Goal: Task Accomplishment & Management: Complete application form

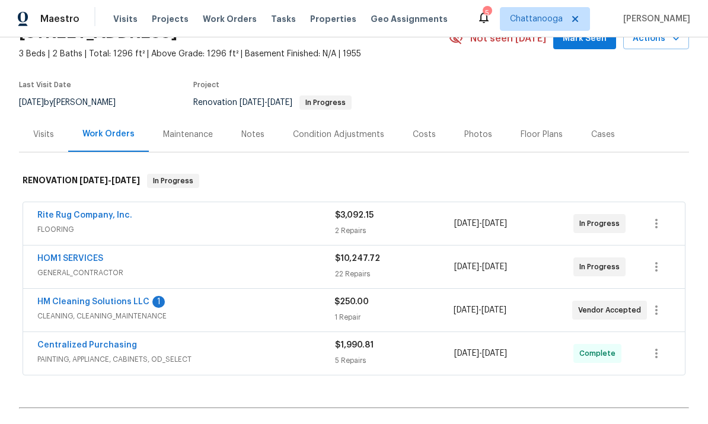
scroll to position [65, 0]
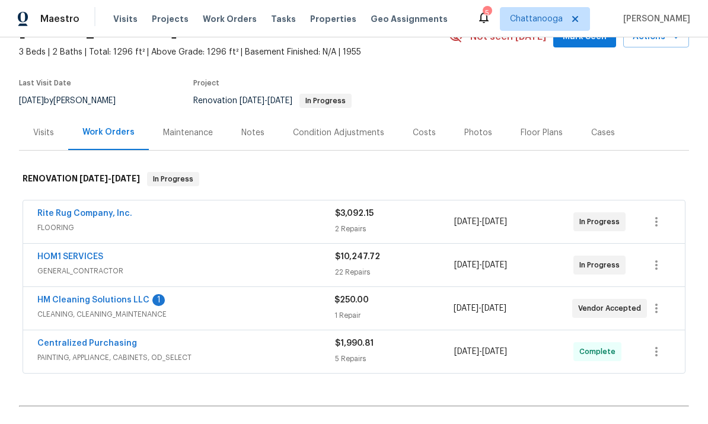
click at [65, 296] on link "HM Cleaning Solutions LLC" at bounding box center [93, 300] width 112 height 8
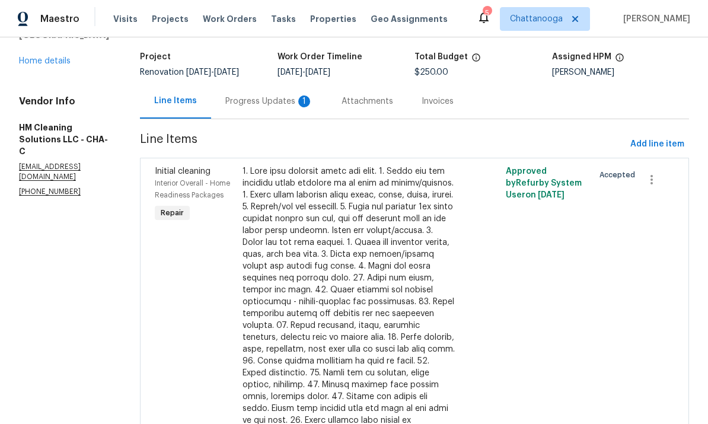
scroll to position [69, 0]
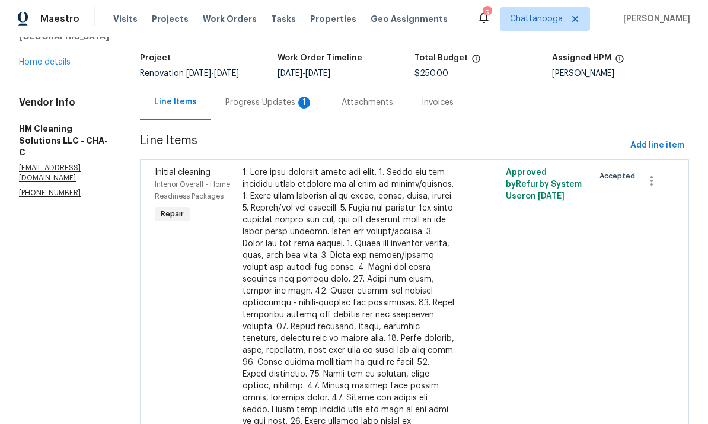
click at [270, 108] on div "Progress Updates 1" at bounding box center [269, 103] width 88 height 12
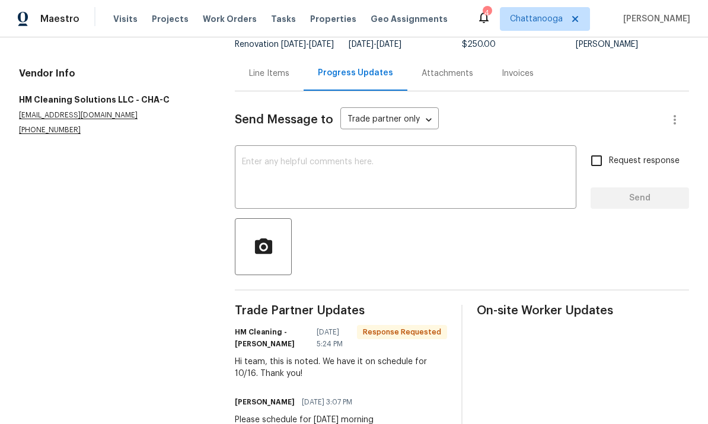
scroll to position [97, 0]
click at [289, 181] on textarea at bounding box center [405, 178] width 327 height 41
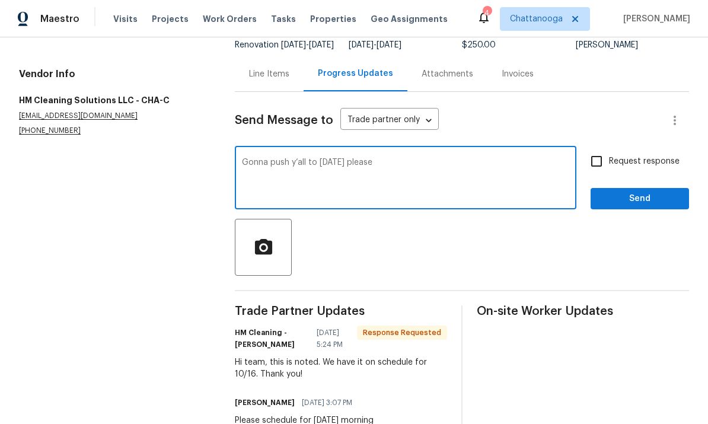
type textarea "Gonna push y’all to [DATE] please"
click at [639, 206] on span "Send" at bounding box center [639, 198] width 79 height 15
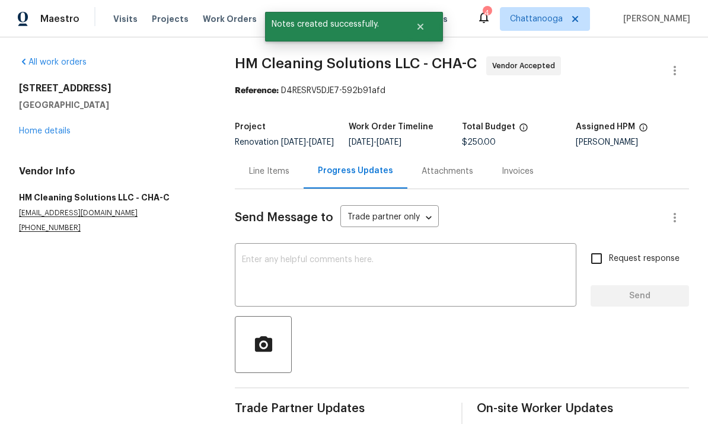
click at [36, 129] on link "Home details" at bounding box center [45, 131] width 52 height 8
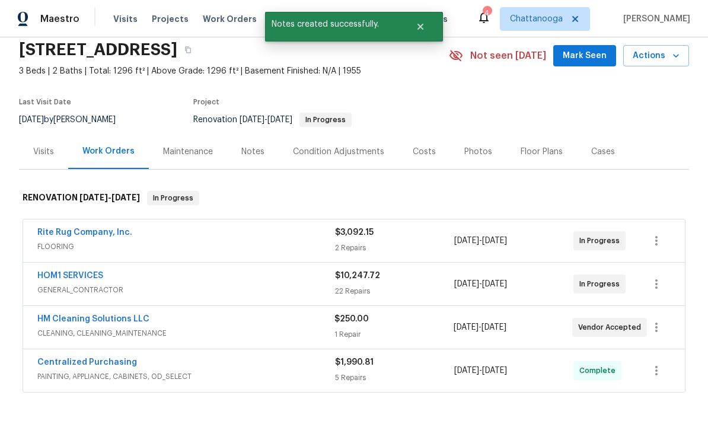
scroll to position [49, 0]
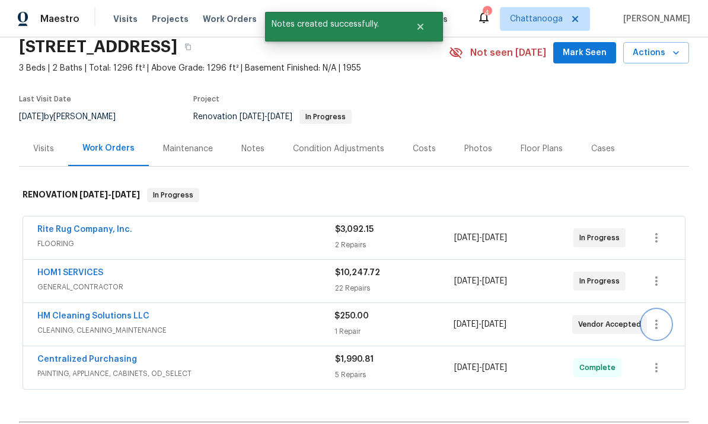
click at [656, 326] on icon "button" at bounding box center [656, 324] width 14 height 14
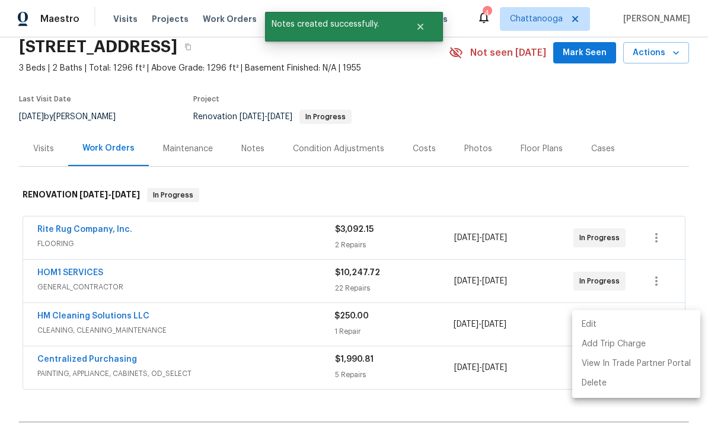
click at [653, 325] on li "Edit" at bounding box center [636, 325] width 128 height 20
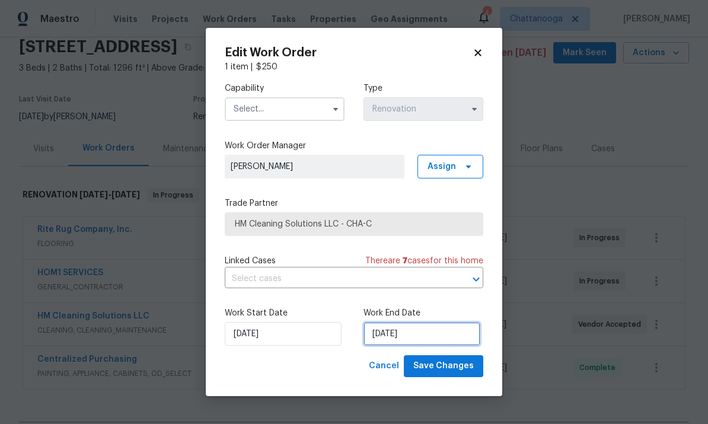
click at [439, 332] on input "[DATE]" at bounding box center [421, 334] width 117 height 24
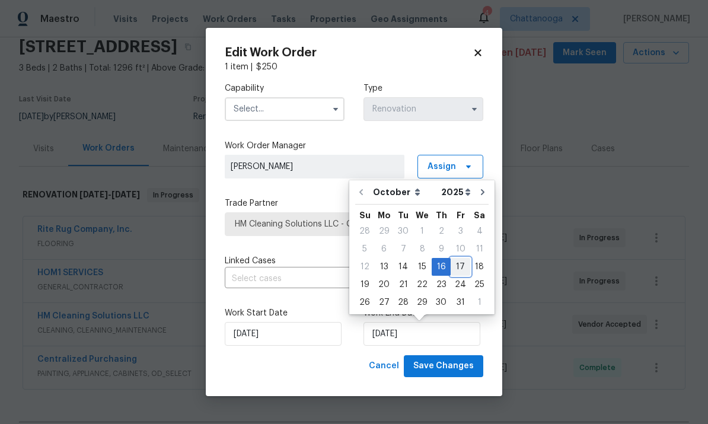
click at [455, 269] on div "17" at bounding box center [461, 266] width 20 height 17
type input "[DATE]"
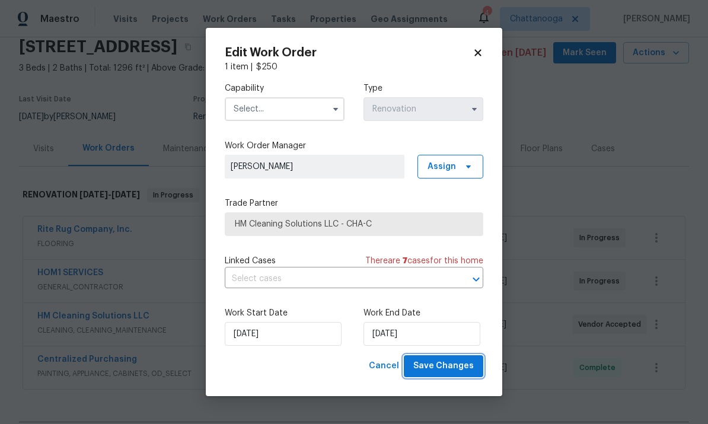
click at [462, 366] on span "Save Changes" at bounding box center [443, 366] width 60 height 15
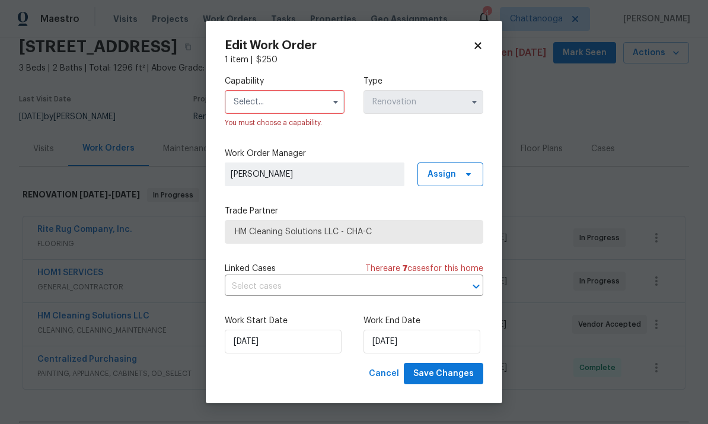
click at [296, 95] on input "text" at bounding box center [285, 102] width 120 height 24
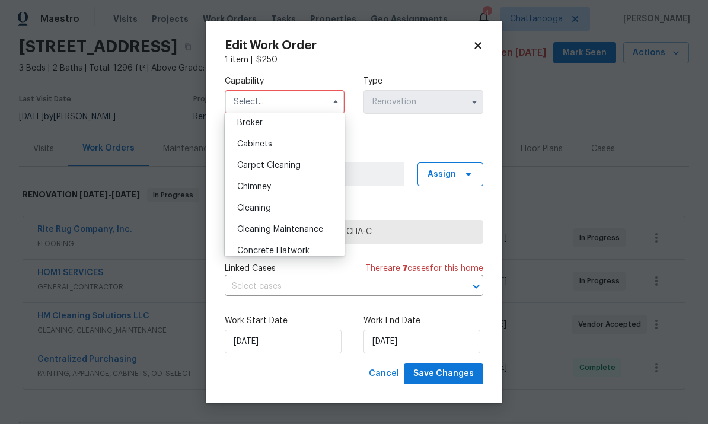
scroll to position [109, 0]
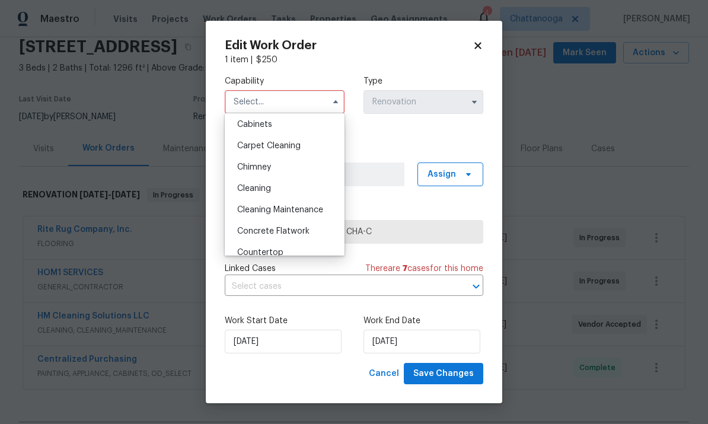
click at [296, 188] on div "Cleaning" at bounding box center [285, 188] width 114 height 21
type input "Cleaning"
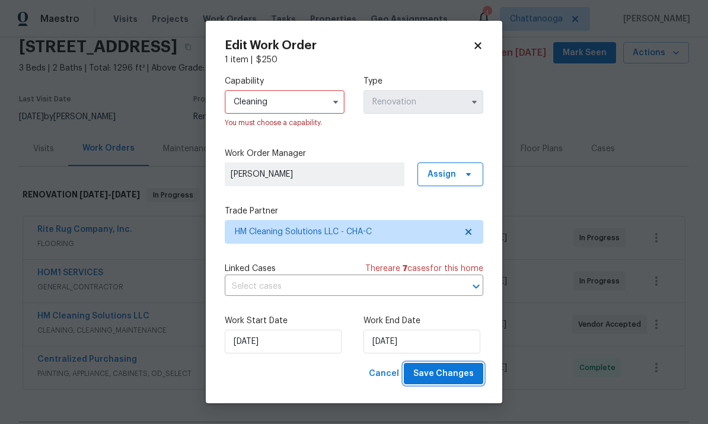
click at [454, 371] on span "Save Changes" at bounding box center [443, 373] width 60 height 15
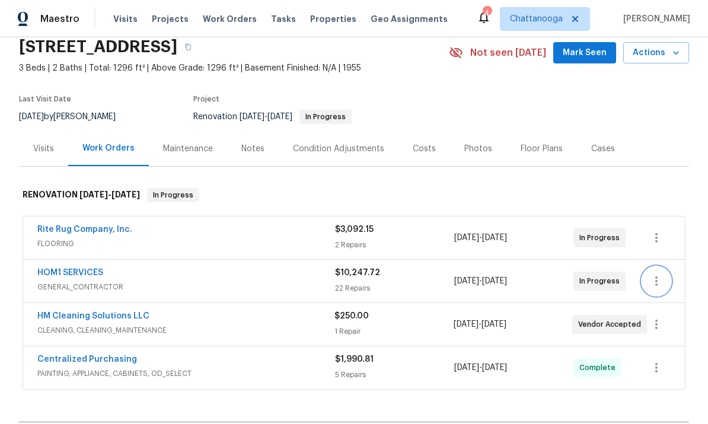
click at [659, 285] on icon "button" at bounding box center [656, 281] width 14 height 14
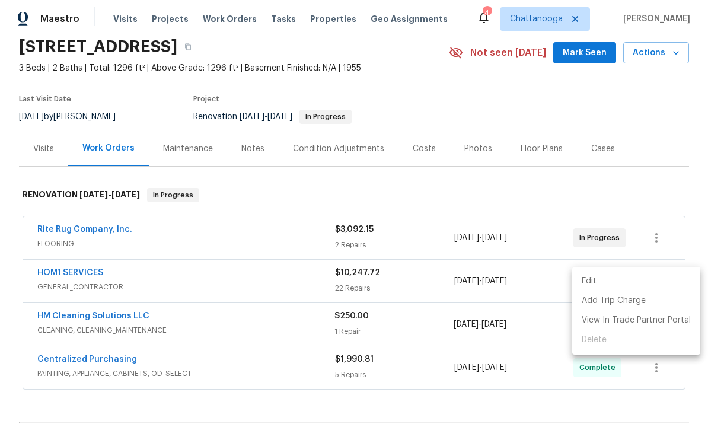
click at [653, 279] on li "Edit" at bounding box center [636, 282] width 128 height 20
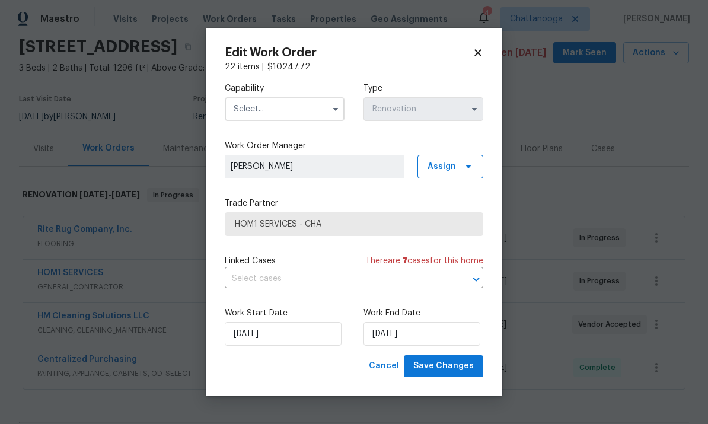
click at [291, 120] on input "text" at bounding box center [285, 109] width 120 height 24
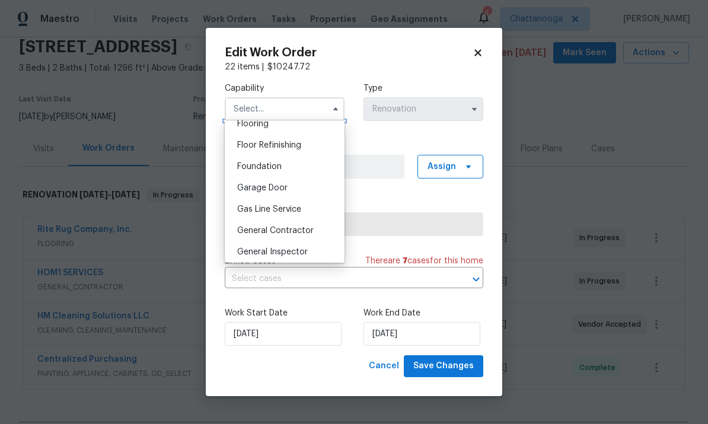
scroll to position [479, 0]
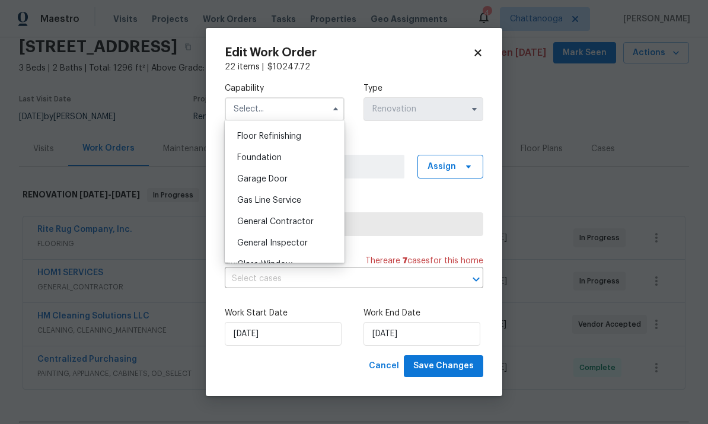
click at [304, 224] on span "General Contractor" at bounding box center [275, 222] width 76 height 8
type input "General Contractor"
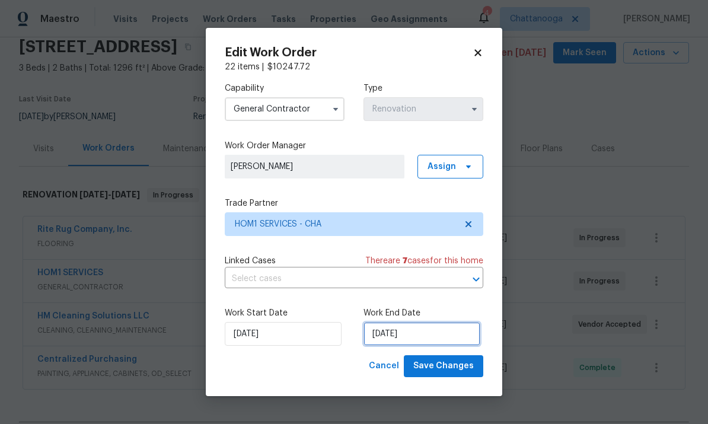
click at [438, 334] on input "[DATE]" at bounding box center [421, 334] width 117 height 24
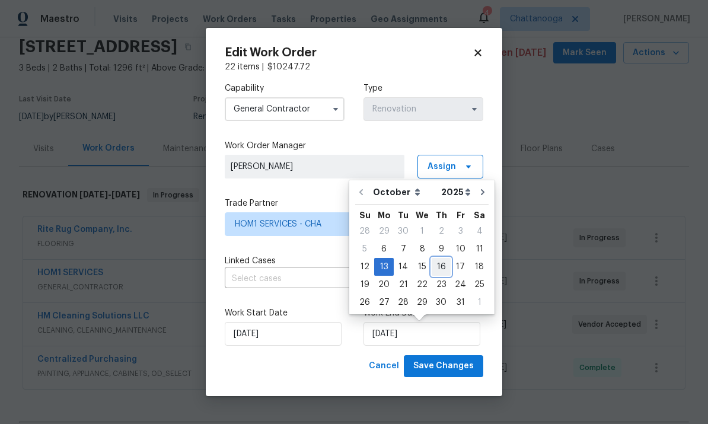
click at [439, 269] on div "16" at bounding box center [441, 266] width 19 height 17
type input "[DATE]"
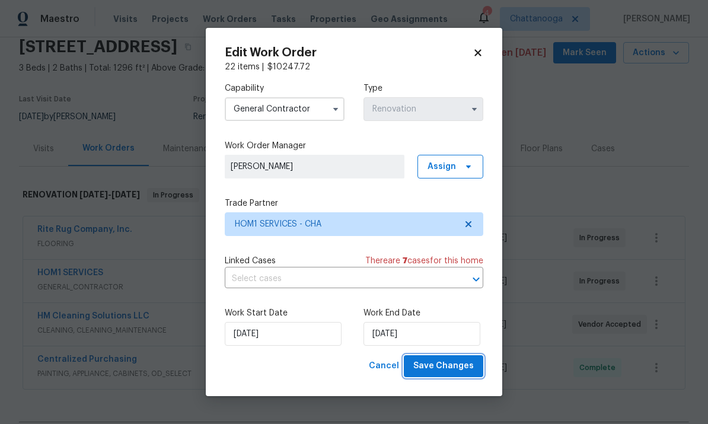
click at [461, 365] on span "Save Changes" at bounding box center [443, 366] width 60 height 15
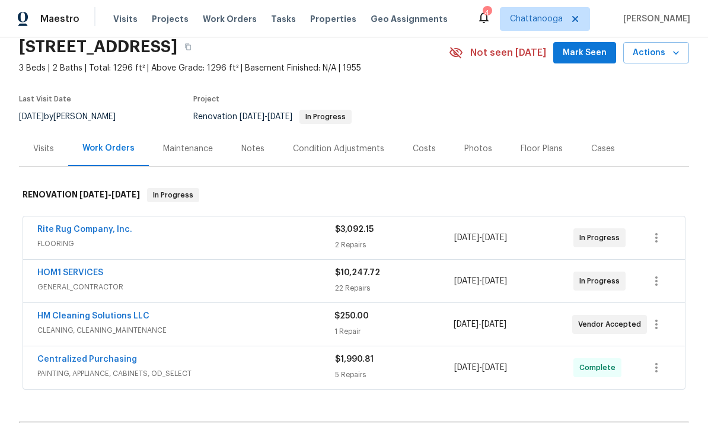
click at [52, 276] on link "HOM1 SERVICES" at bounding box center [70, 273] width 66 height 8
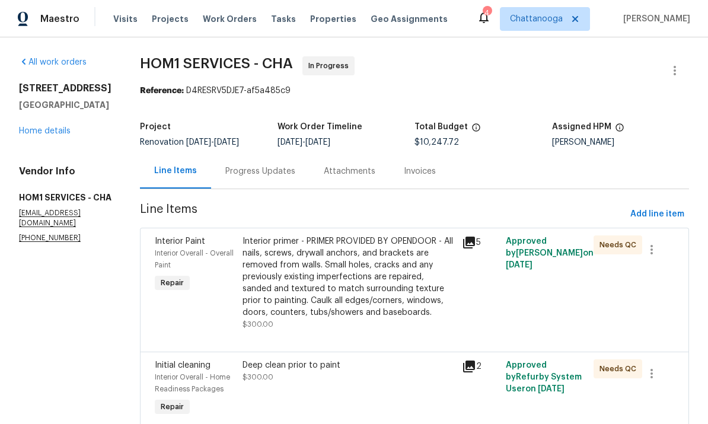
click at [40, 135] on link "Home details" at bounding box center [45, 131] width 52 height 8
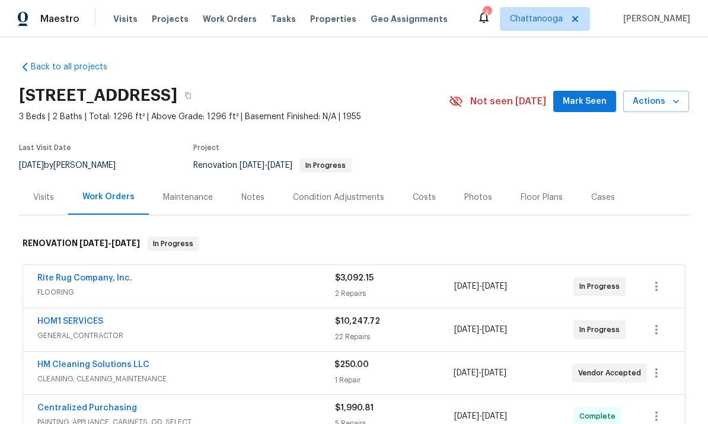
click at [426, 194] on div "Costs" at bounding box center [424, 197] width 23 height 12
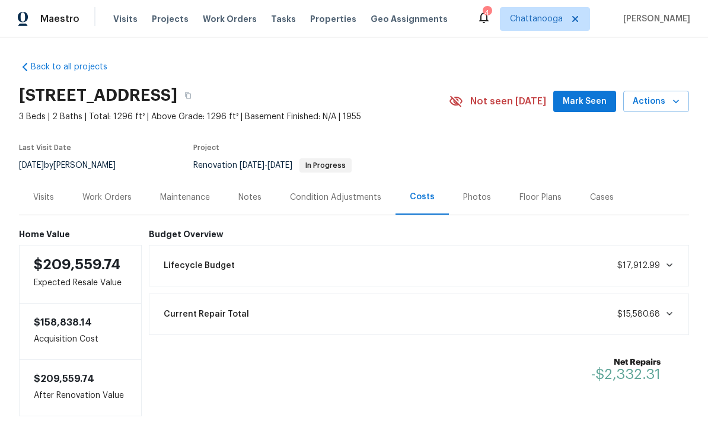
click at [38, 198] on div "Visits" at bounding box center [43, 197] width 21 height 12
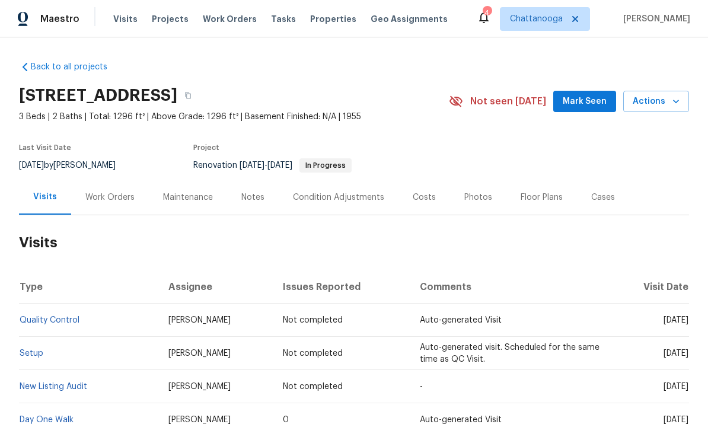
click at [97, 199] on div "Work Orders" at bounding box center [109, 197] width 49 height 12
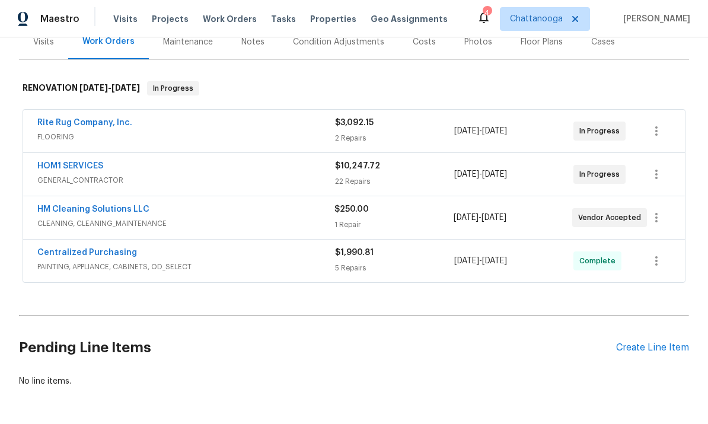
scroll to position [154, 0]
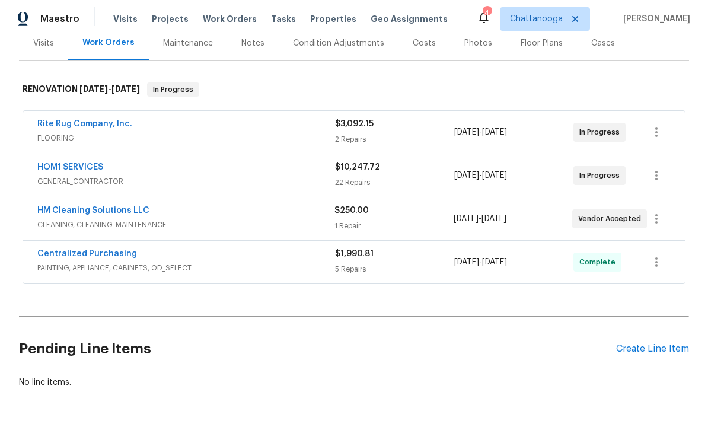
click at [662, 344] on div "Create Line Item" at bounding box center [652, 348] width 73 height 11
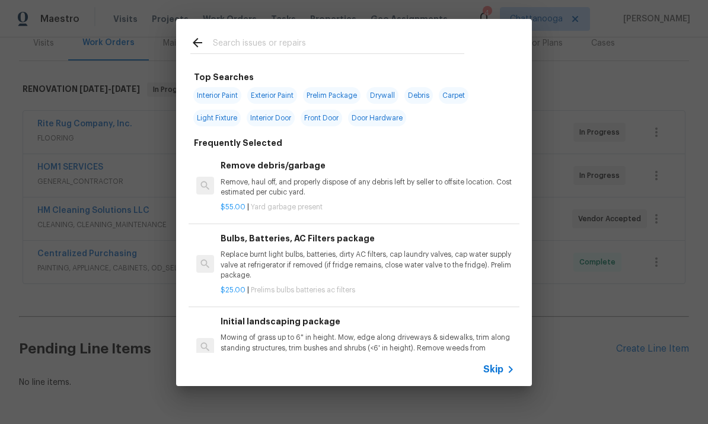
click at [422, 47] on input "text" at bounding box center [338, 45] width 251 height 18
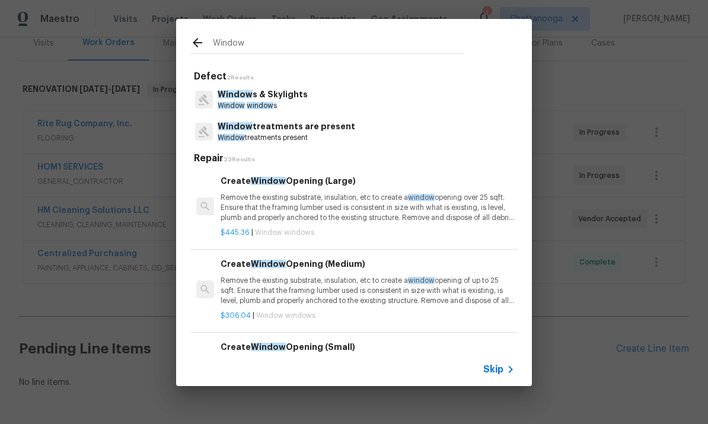
type input "Windows"
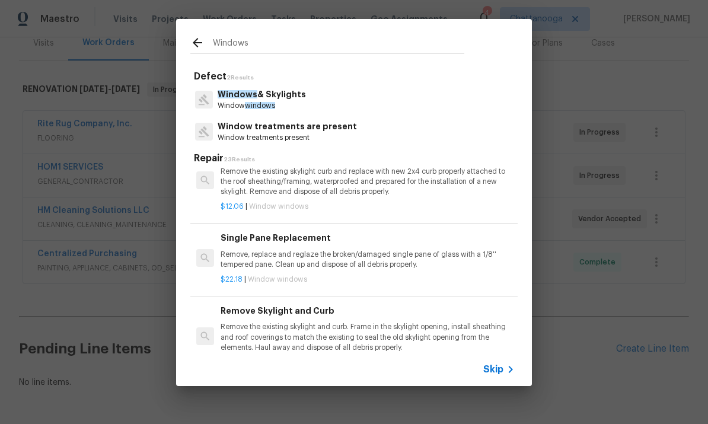
scroll to position [671, 0]
click at [391, 255] on p "Remove, replace and reglaze the broken/damaged single pane of glass with a 1/8'…" at bounding box center [368, 258] width 294 height 20
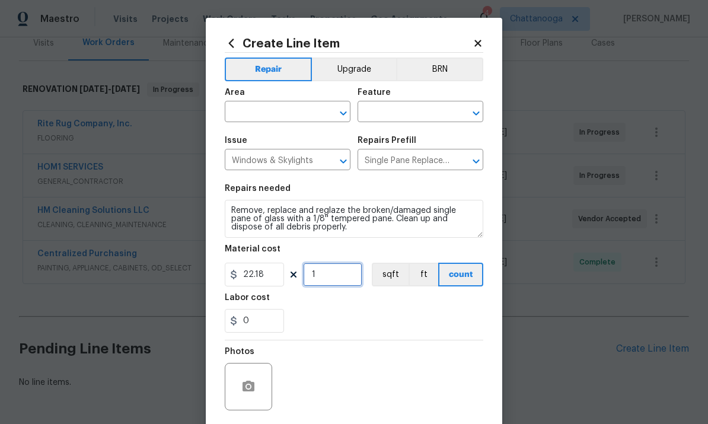
click at [339, 272] on input "1" at bounding box center [332, 275] width 59 height 24
click at [349, 277] on input "1" at bounding box center [332, 275] width 59 height 24
type input "10"
click at [291, 114] on input "text" at bounding box center [271, 113] width 92 height 18
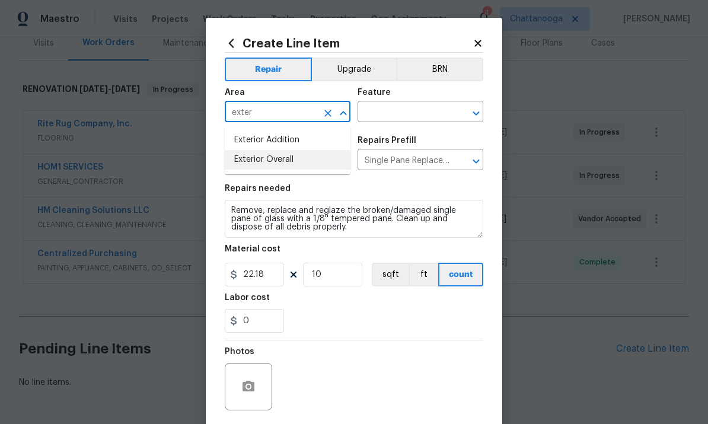
click at [296, 158] on li "Exterior Overall" at bounding box center [288, 160] width 126 height 20
type input "Exterior Overall"
click at [420, 107] on input "text" at bounding box center [403, 113] width 92 height 18
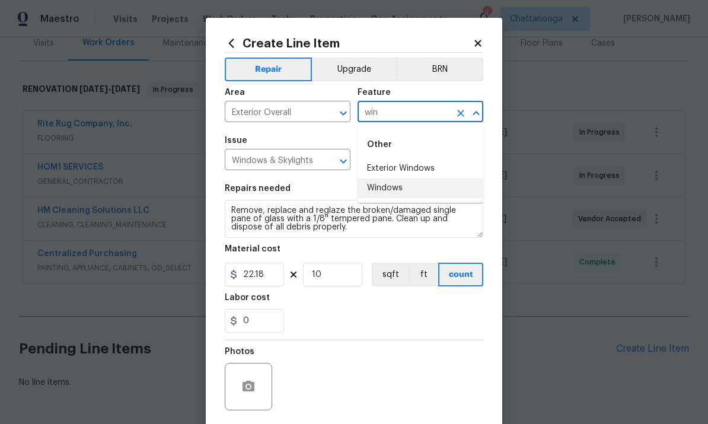
click at [395, 187] on li "Windows" at bounding box center [420, 188] width 126 height 20
type input "Windows"
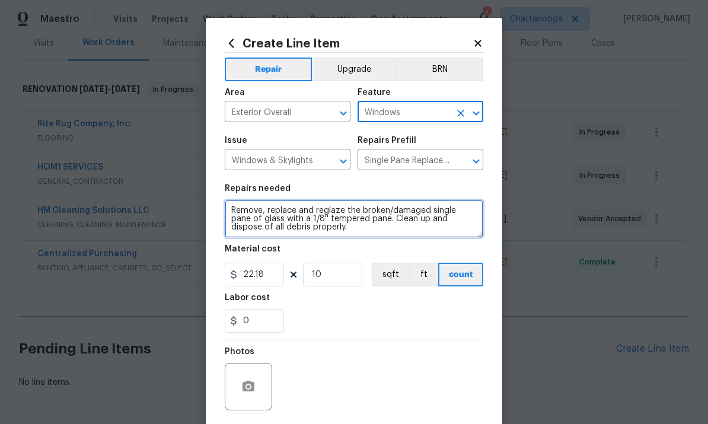
click at [352, 218] on textarea "Remove, replace and reglaze the broken/damaged single pane of glass with a 1/8'…" at bounding box center [354, 219] width 258 height 38
click at [352, 217] on textarea "Remove, replace and reglaze the broken/damaged single pane of glass with a 1/8'…" at bounding box center [354, 219] width 258 height 38
click at [325, 218] on textarea "Remove, replace and reglaze tho broken/damaged single pane of glass with a 1/8'…" at bounding box center [354, 219] width 258 height 38
click at [325, 217] on textarea "Remove, replace and reglaze tho broken/damaged single pane of glass with a 1/8'…" at bounding box center [354, 219] width 258 height 38
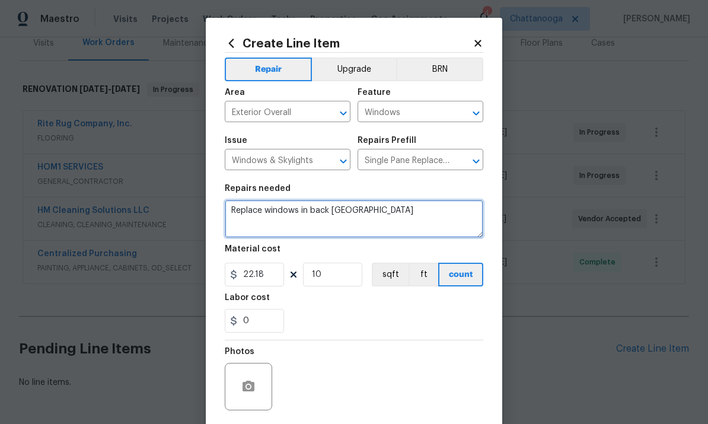
type textarea "Replace windows in back [GEOGRAPHIC_DATA]"
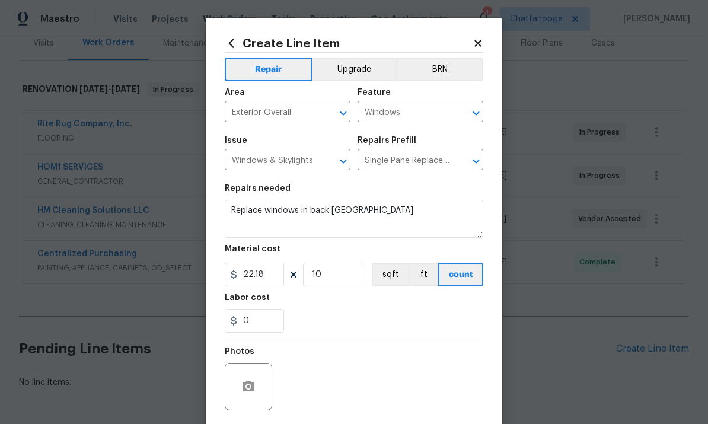
click at [429, 330] on div "0" at bounding box center [354, 321] width 258 height 24
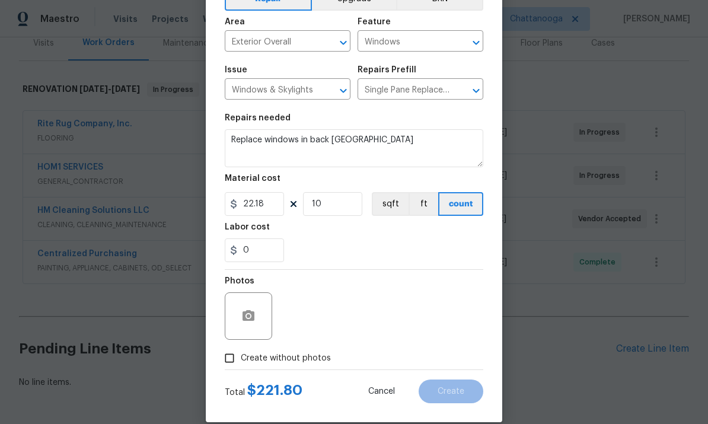
scroll to position [85, 0]
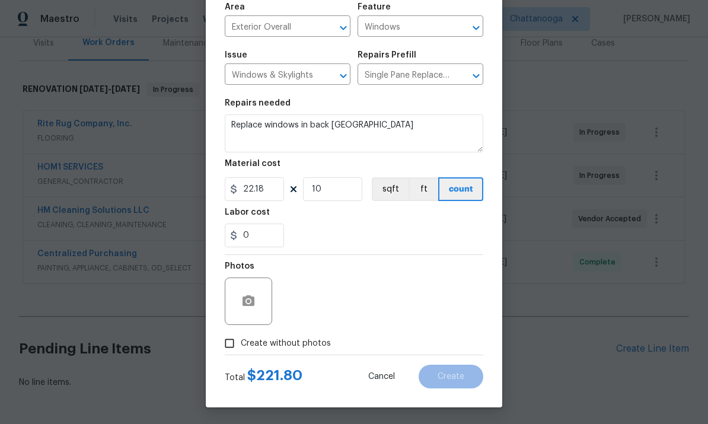
click at [232, 346] on input "Create without photos" at bounding box center [229, 343] width 23 height 23
checkbox input "true"
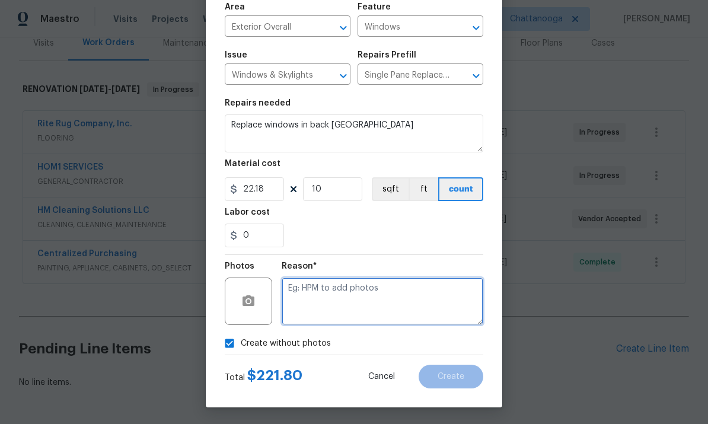
click at [430, 303] on textarea at bounding box center [383, 300] width 202 height 47
type textarea "."
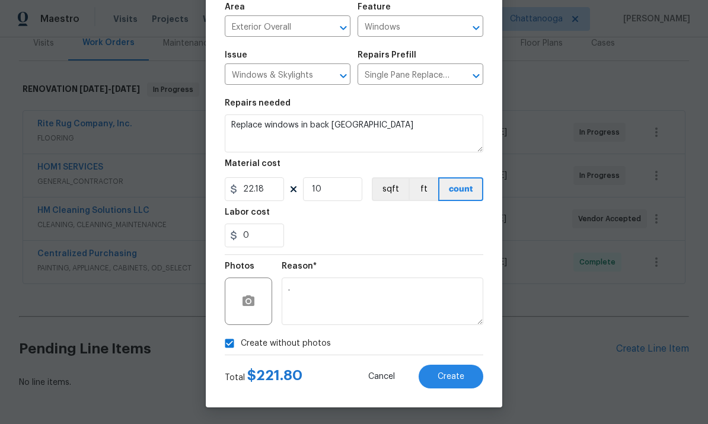
click at [454, 236] on div "0" at bounding box center [354, 236] width 258 height 24
click at [470, 380] on button "Create" at bounding box center [451, 377] width 65 height 24
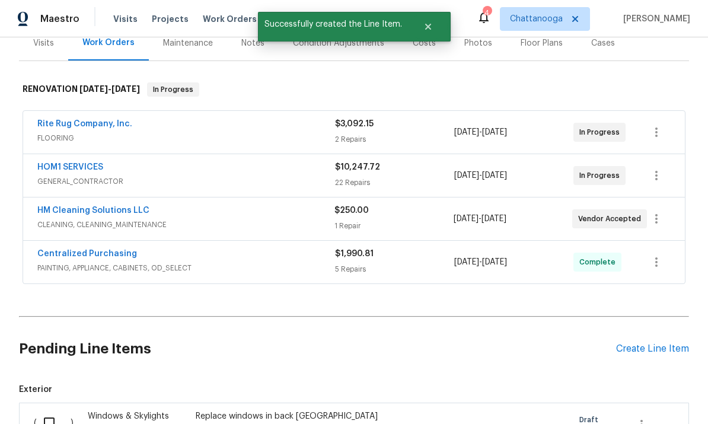
click at [660, 353] on div "Create Line Item" at bounding box center [652, 348] width 73 height 11
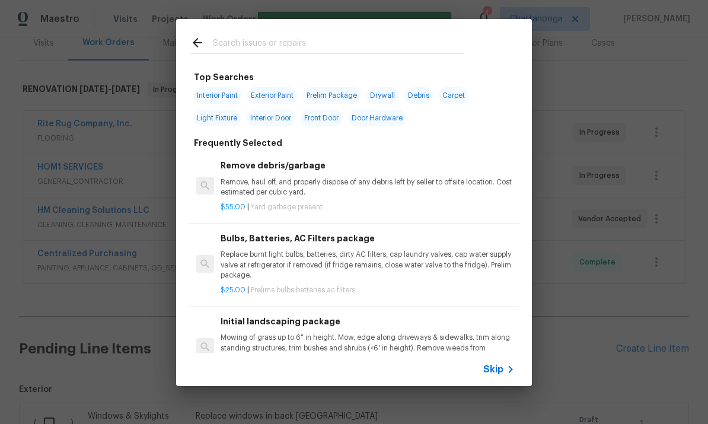
click at [403, 49] on input "text" at bounding box center [338, 45] width 251 height 18
type input "Pressure"
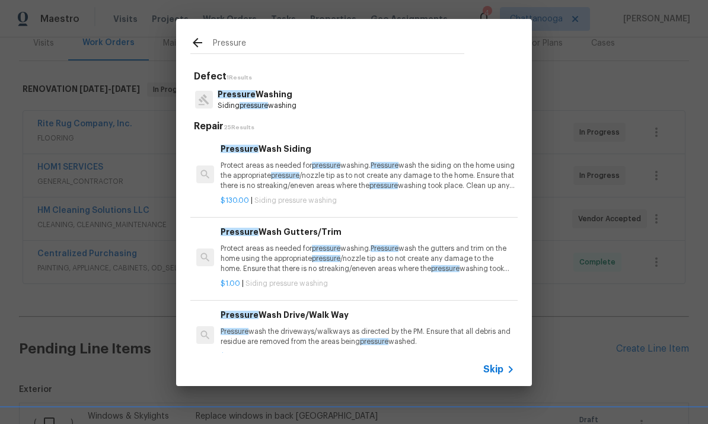
click at [373, 182] on p "Protect areas as needed for pressure washing. Pressure wash the siding on the h…" at bounding box center [368, 176] width 294 height 30
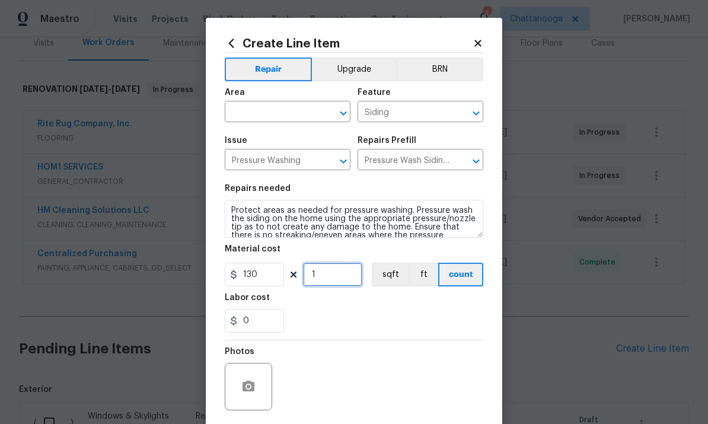
click at [341, 282] on input "1" at bounding box center [332, 275] width 59 height 24
click at [426, 318] on div "0" at bounding box center [354, 321] width 258 height 24
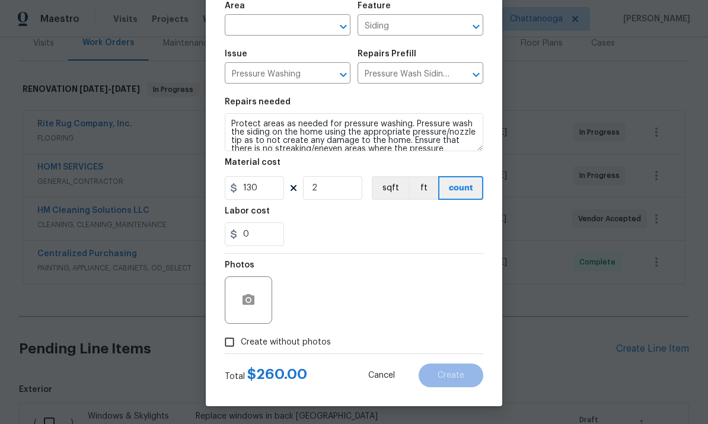
scroll to position [89, 0]
click at [337, 198] on input "2" at bounding box center [332, 188] width 59 height 24
type input "3"
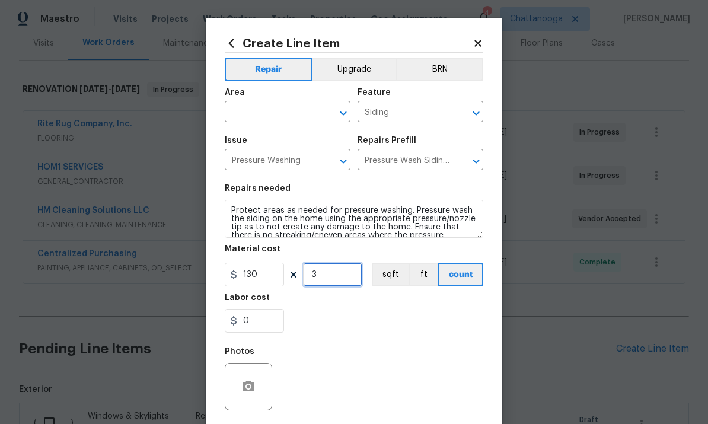
scroll to position [0, 0]
click at [501, 39] on div "Create Line Item Repair Upgrade BRN Area ​ Feature Siding ​ Issue Pressure Wash…" at bounding box center [354, 255] width 296 height 475
click at [500, 39] on div "Create Line Item Repair Upgrade BRN Area ​ Feature Siding ​ Issue Pressure Wash…" at bounding box center [354, 255] width 296 height 475
click at [235, 49] on icon at bounding box center [231, 43] width 13 height 13
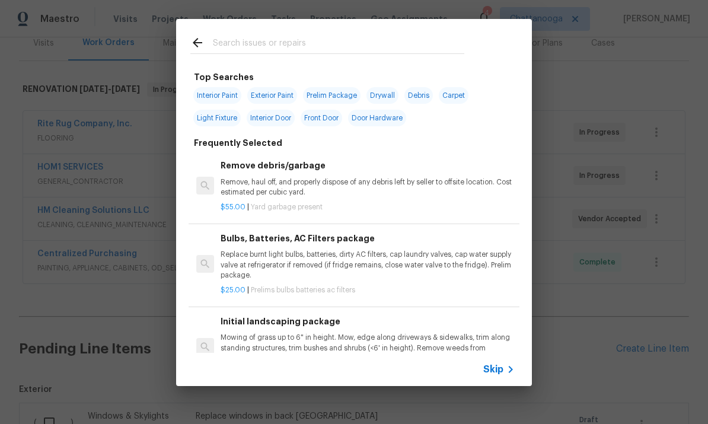
click at [232, 46] on input "text" at bounding box center [338, 45] width 251 height 18
type input "Landscap"
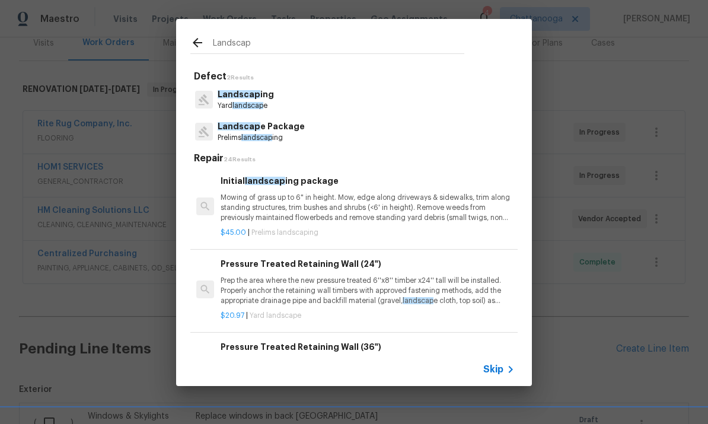
click at [304, 209] on p "Mowing of grass up to 6" in height. Mow, edge along driveways & sidewalks, trim…" at bounding box center [368, 208] width 294 height 30
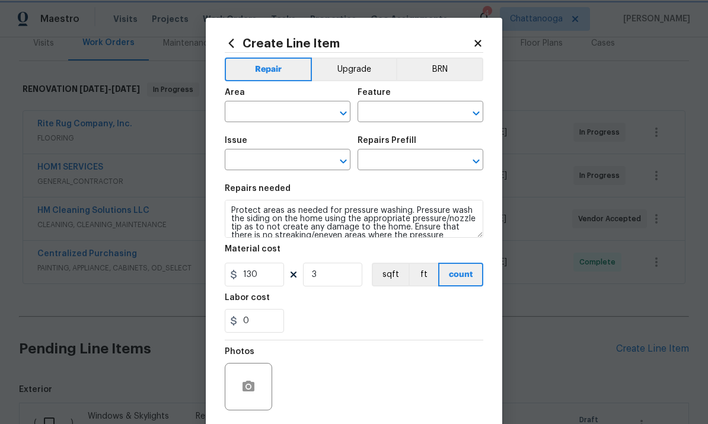
type input "Home Readiness Packages"
type input "Landscape Package"
type input "Initial landscaping package $45.00"
type textarea "Mowing of grass up to 6" in height. Mow, edge along driveways & sidewalks, trim…"
type input "45"
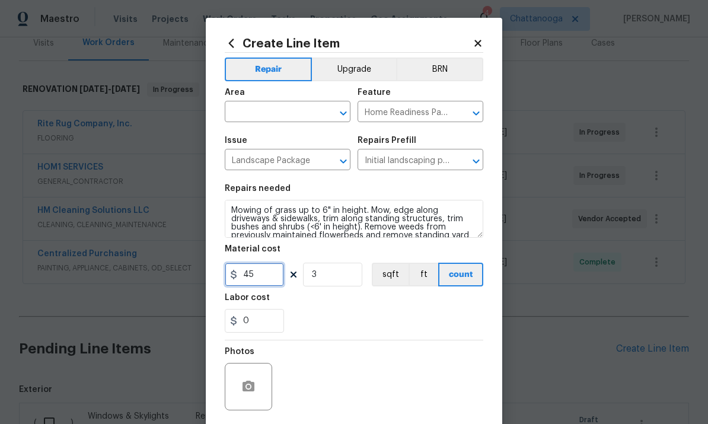
click at [262, 274] on input "45" at bounding box center [254, 275] width 59 height 24
click at [353, 282] on input "3" at bounding box center [332, 275] width 59 height 24
type input "1"
click at [270, 281] on input "45" at bounding box center [254, 275] width 59 height 24
type input "65"
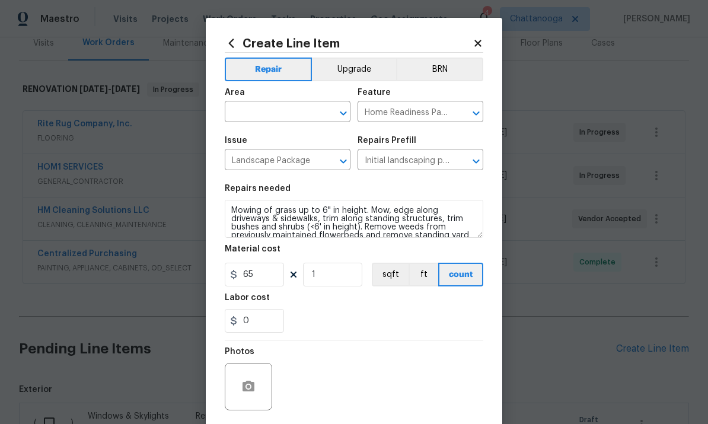
click at [298, 96] on div "Area" at bounding box center [288, 95] width 126 height 15
click at [243, 106] on input "text" at bounding box center [271, 113] width 92 height 18
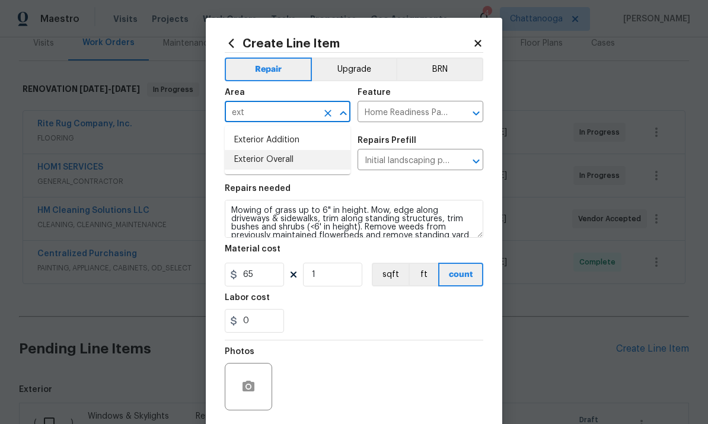
click at [249, 164] on li "Exterior Overall" at bounding box center [288, 160] width 126 height 20
type input "Exterior Overall"
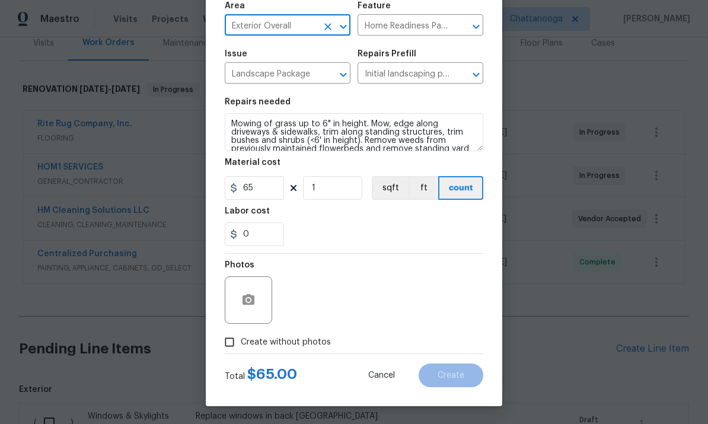
scroll to position [89, 0]
click at [232, 334] on input "Create without photos" at bounding box center [229, 342] width 23 height 23
checkbox input "true"
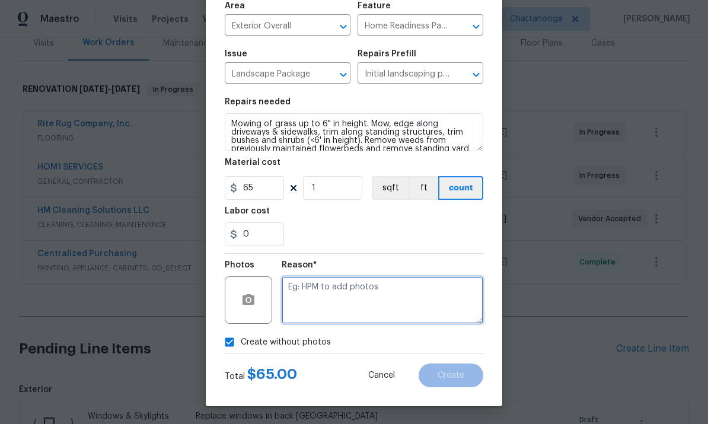
click at [406, 308] on textarea at bounding box center [383, 299] width 202 height 47
type textarea "."
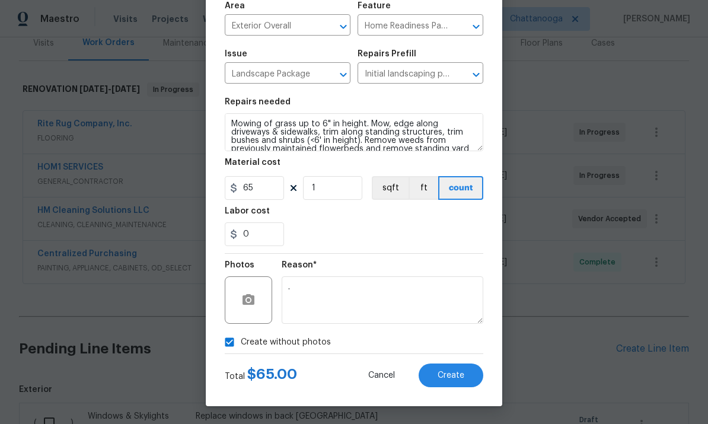
click at [440, 269] on div "Reason*" at bounding box center [383, 268] width 202 height 15
click at [455, 374] on span "Create" at bounding box center [451, 375] width 27 height 9
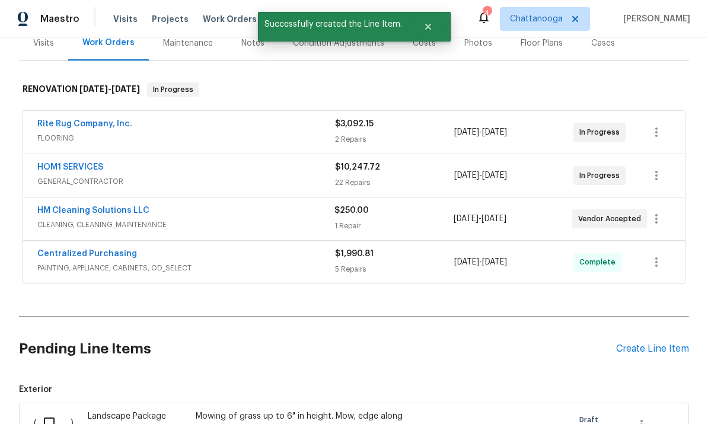
click at [667, 352] on div "Create Line Item" at bounding box center [652, 348] width 73 height 11
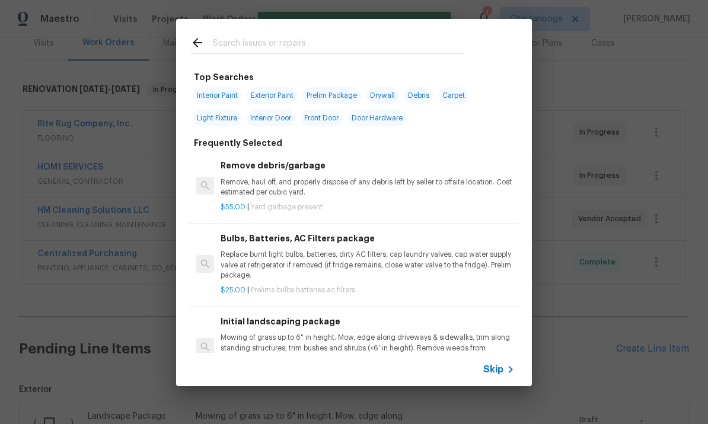
click at [221, 47] on input "text" at bounding box center [338, 45] width 251 height 18
type input ","
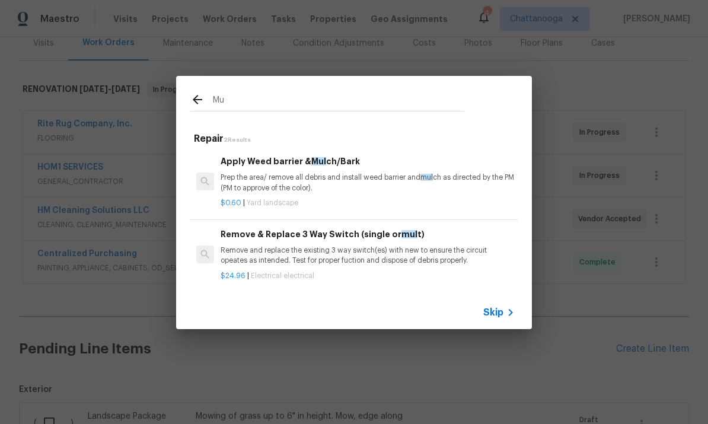
type input "M"
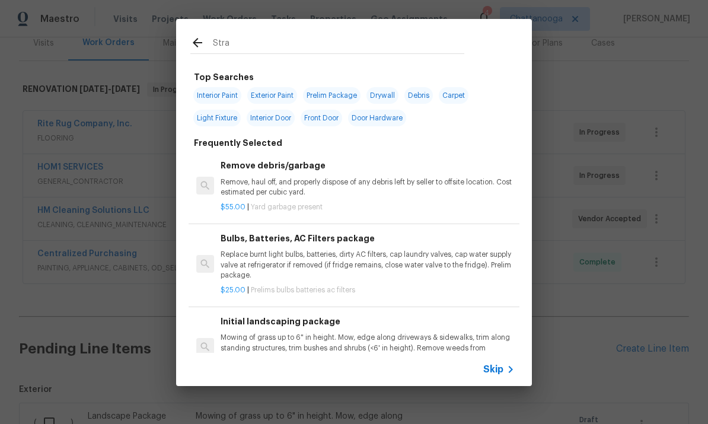
type input "Straw"
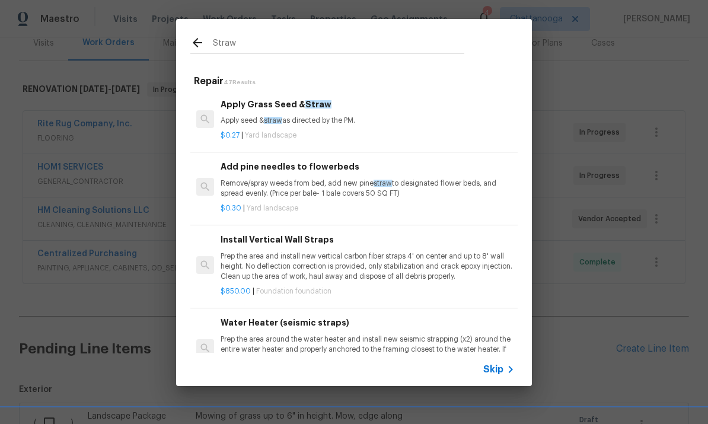
click at [335, 189] on p "Remove/spray weeds from bed, add new pine straw to designated flower beds, and …" at bounding box center [368, 188] width 294 height 20
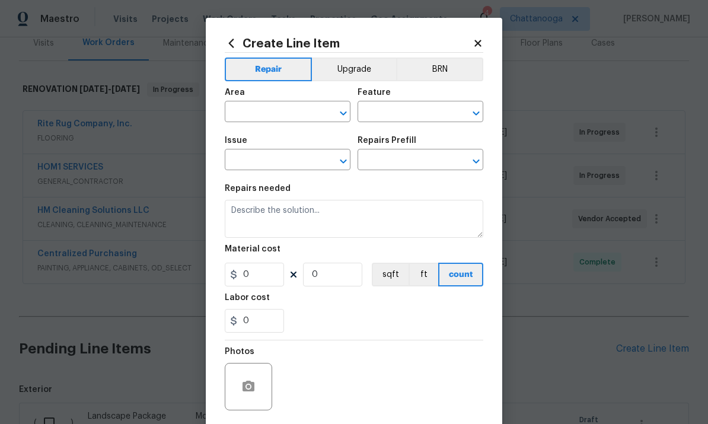
type input "Landscaping"
type input "Add pine needles to flowerbeds $0.30"
type textarea "Remove/spray weeds from bed, add new pine straw to designated flower beds, and …"
type input "0.3"
type input "1"
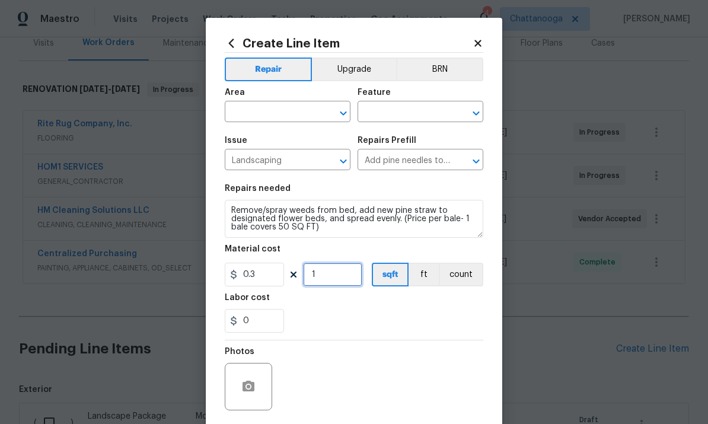
click at [336, 270] on input "1" at bounding box center [332, 275] width 59 height 24
click at [354, 279] on input "1" at bounding box center [332, 275] width 59 height 24
click at [264, 280] on input "0.3" at bounding box center [254, 275] width 59 height 24
type input "300"
click at [271, 104] on input "text" at bounding box center [271, 113] width 92 height 18
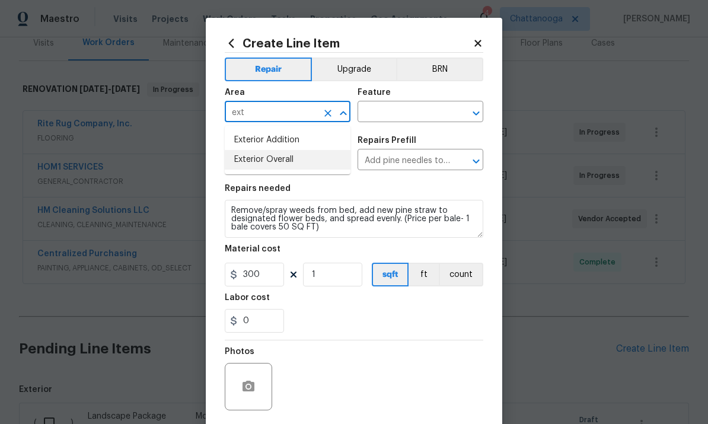
click at [245, 165] on li "Exterior Overall" at bounding box center [288, 160] width 126 height 20
type input "Exterior Overall"
click at [410, 111] on input "text" at bounding box center [403, 113] width 92 height 18
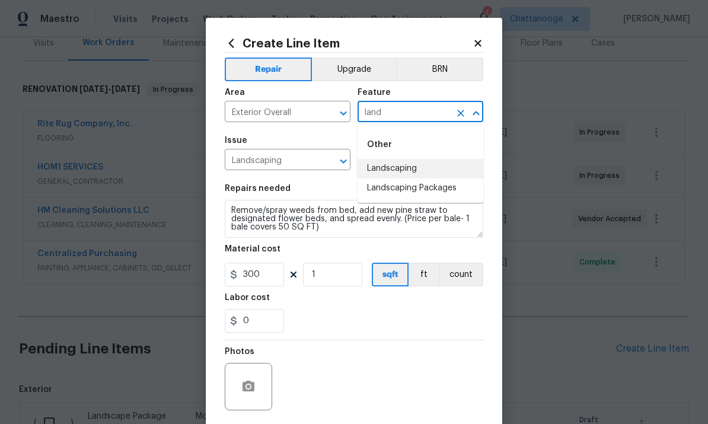
click at [417, 177] on li "Landscaping" at bounding box center [420, 169] width 126 height 20
type input "Landscaping"
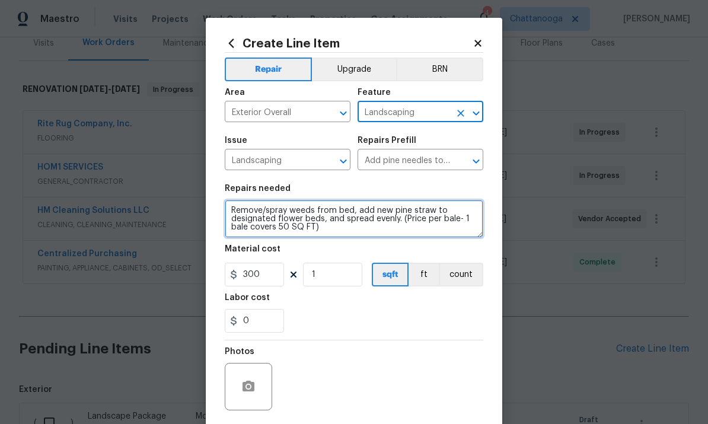
click at [370, 213] on textarea "Remove/spray weeds from bed, add new pine straw to designated flower beds, and …" at bounding box center [354, 219] width 258 height 38
click at [363, 218] on textarea "Remove/spray weeds from bed, add new pine straw to designated flower beds, and …" at bounding box center [354, 219] width 258 height 38
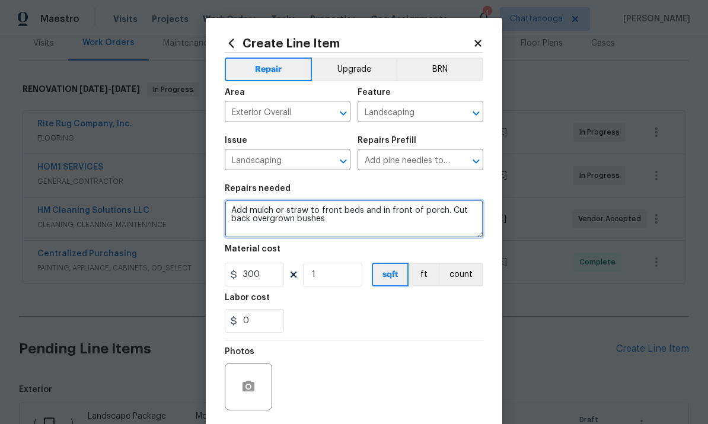
click at [271, 216] on textarea "Add mulch or straw to front beds and in front of porch. Cut back overgrown bush…" at bounding box center [354, 219] width 258 height 38
click at [303, 215] on textarea "Add mulch or straw to front beds and in front of porch. Cut back overgrown bush…" at bounding box center [354, 219] width 258 height 38
click at [438, 228] on textarea "Add mulch or straw and weed Barrier to front beds and in front of porch. Cut ba…" at bounding box center [354, 219] width 258 height 38
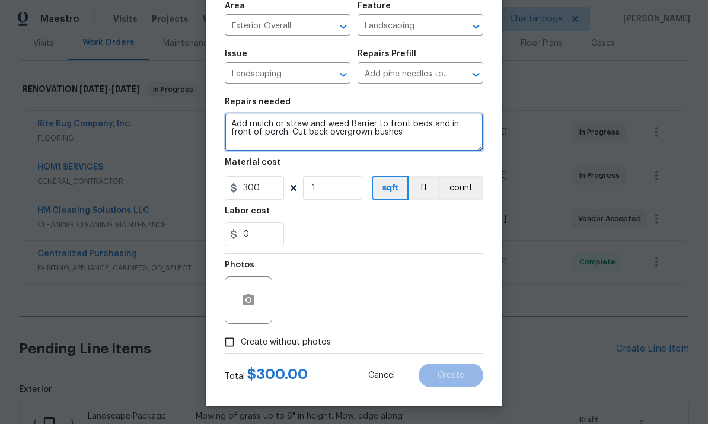
type textarea "Add mulch or straw and weed Barrier to front beds and in front of porch. Cut ba…"
click at [271, 343] on span "Create without photos" at bounding box center [286, 342] width 90 height 12
click at [241, 343] on input "Create without photos" at bounding box center [229, 342] width 23 height 23
checkbox input "true"
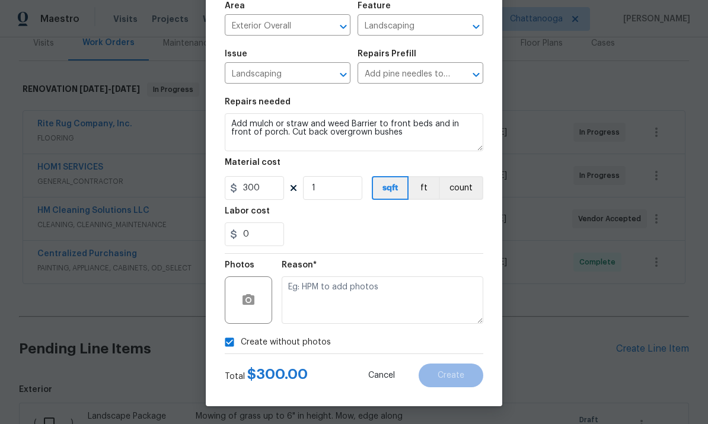
click at [339, 293] on textarea at bounding box center [383, 299] width 202 height 47
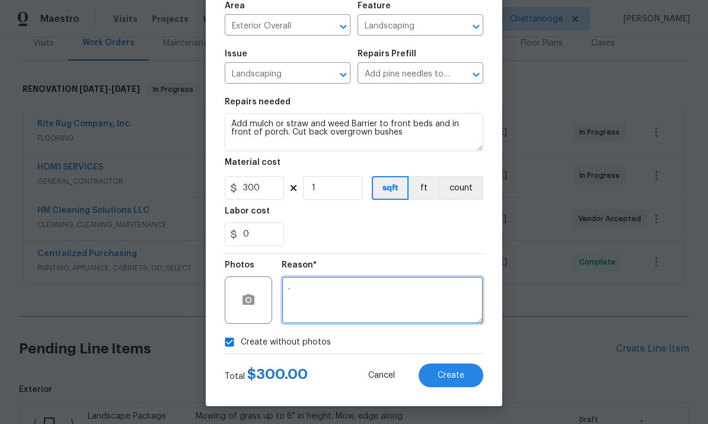
type textarea "."
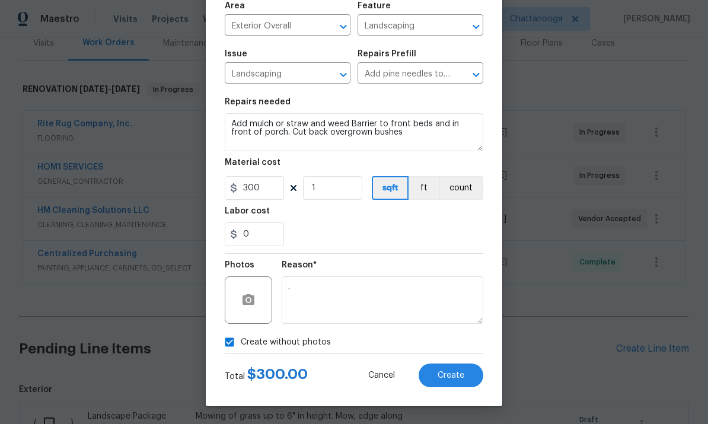
click at [445, 229] on div "0" at bounding box center [354, 234] width 258 height 24
click at [474, 369] on button "Create" at bounding box center [451, 375] width 65 height 24
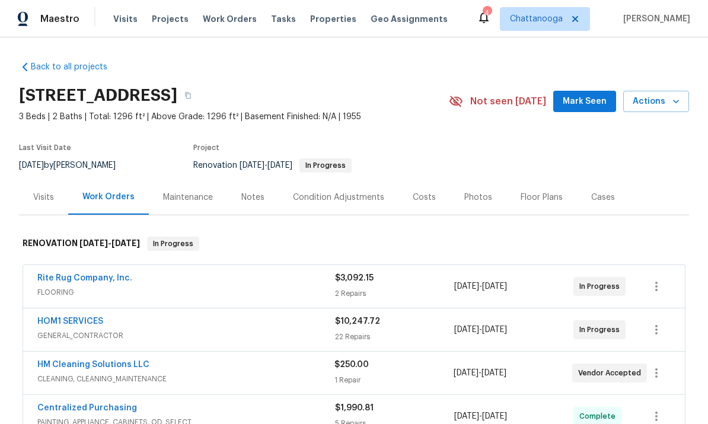
scroll to position [0, 0]
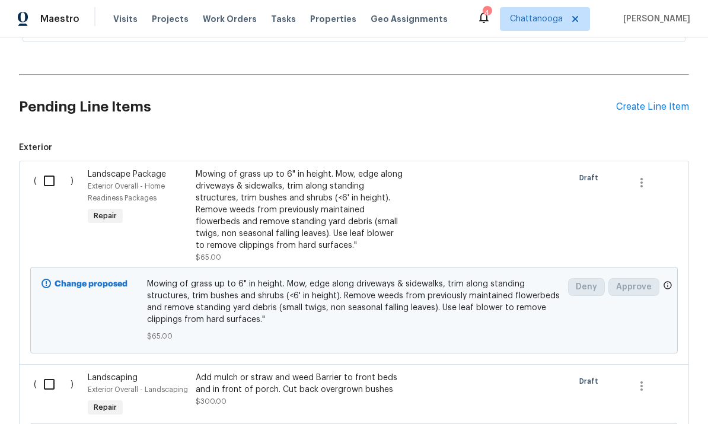
click at [47, 173] on input "checkbox" at bounding box center [54, 180] width 34 height 25
checkbox input "true"
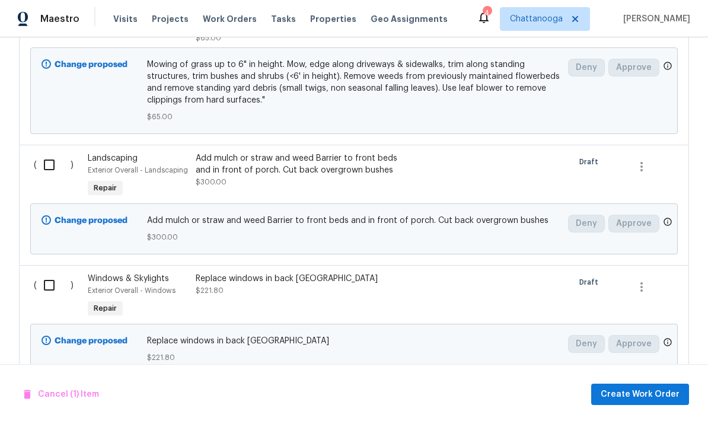
scroll to position [615, 0]
click at [56, 166] on input "checkbox" at bounding box center [54, 165] width 34 height 25
checkbox input "true"
click at [48, 284] on input "checkbox" at bounding box center [54, 285] width 34 height 25
checkbox input "true"
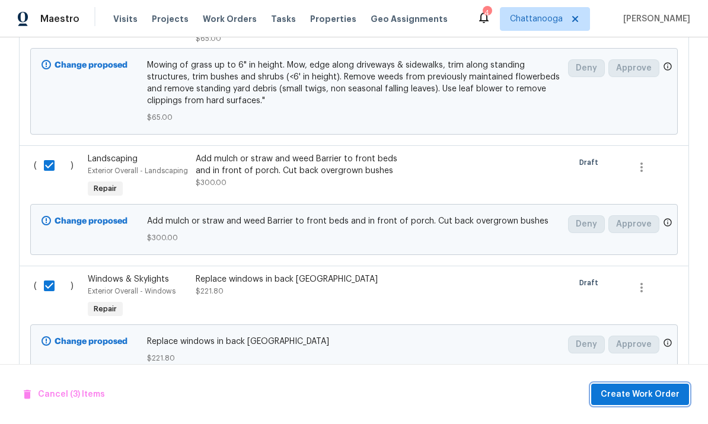
click at [663, 394] on span "Create Work Order" at bounding box center [640, 394] width 79 height 15
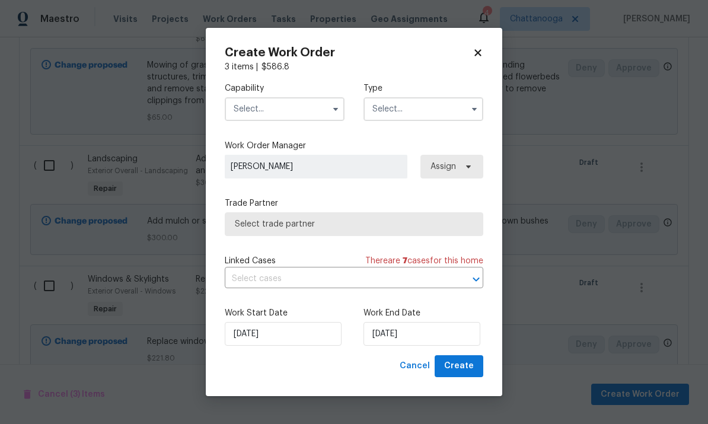
checkbox input "false"
click at [443, 336] on input "[DATE]" at bounding box center [421, 334] width 117 height 24
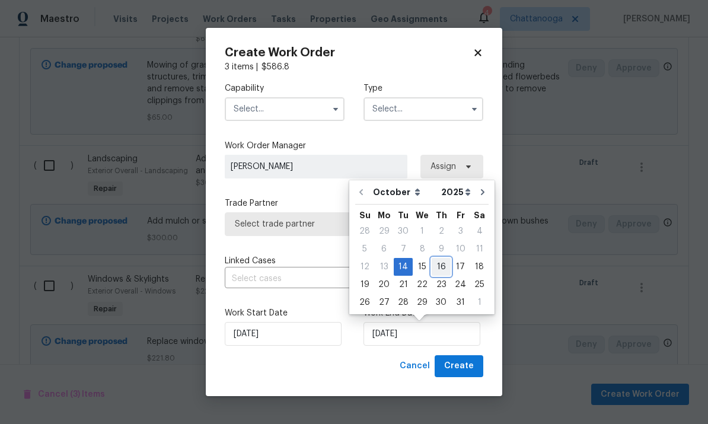
click at [437, 272] on div "16" at bounding box center [441, 266] width 19 height 17
type input "[DATE]"
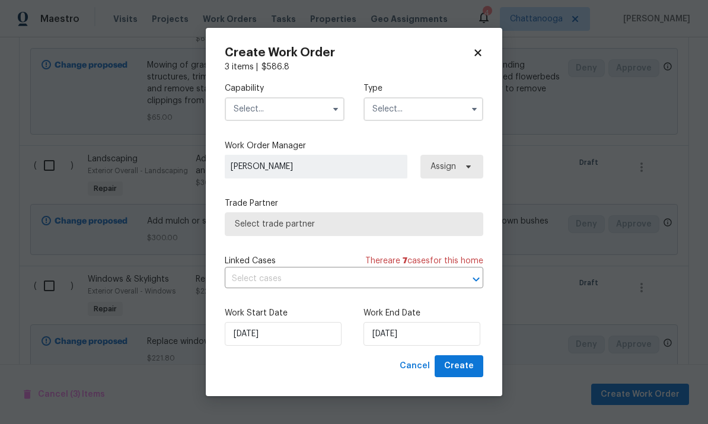
click at [242, 97] on input "text" at bounding box center [285, 109] width 120 height 24
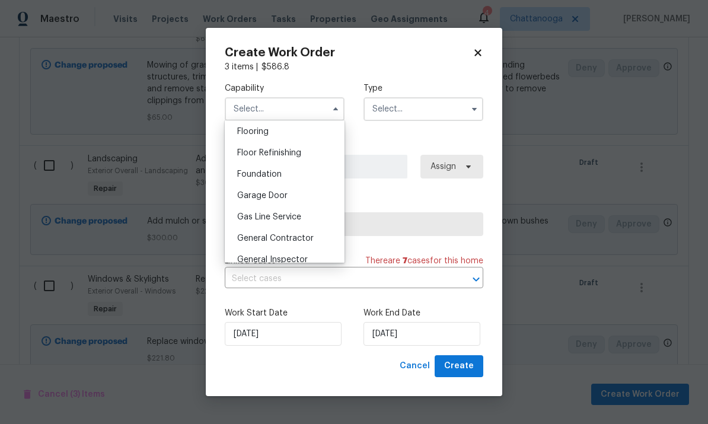
scroll to position [465, 0]
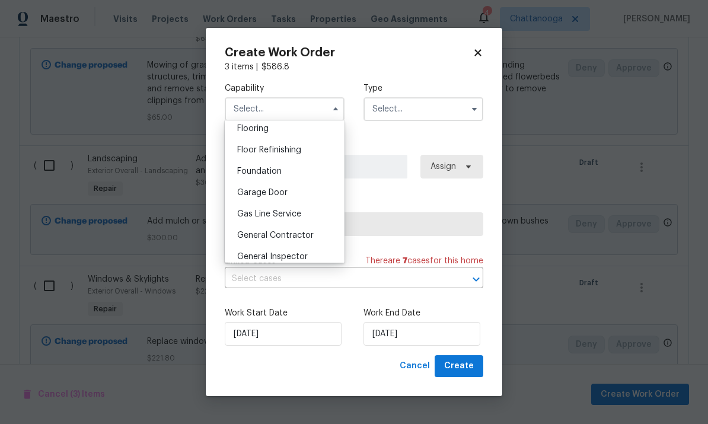
click at [255, 241] on div "General Contractor" at bounding box center [285, 235] width 114 height 21
type input "General Contractor"
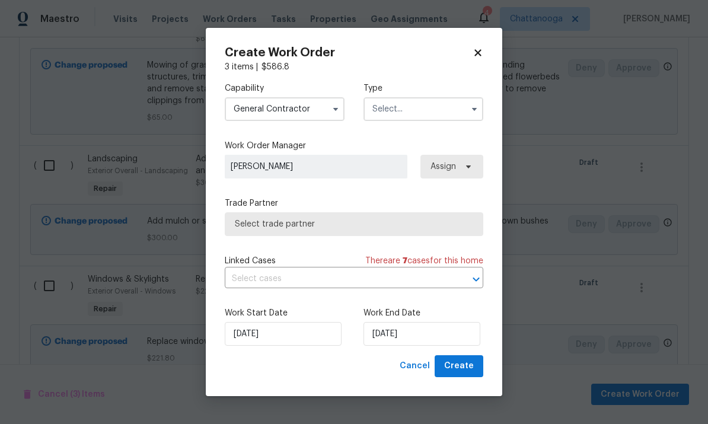
click at [448, 110] on input "text" at bounding box center [423, 109] width 120 height 24
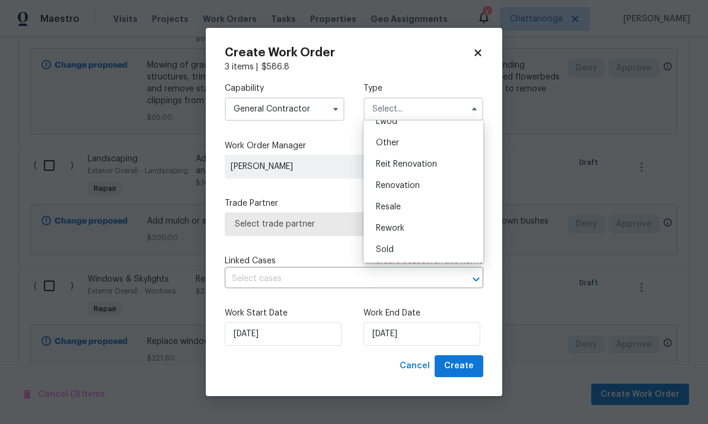
scroll to position [138, 0]
click at [436, 187] on div "Renovation" at bounding box center [423, 188] width 114 height 21
type input "Renovation"
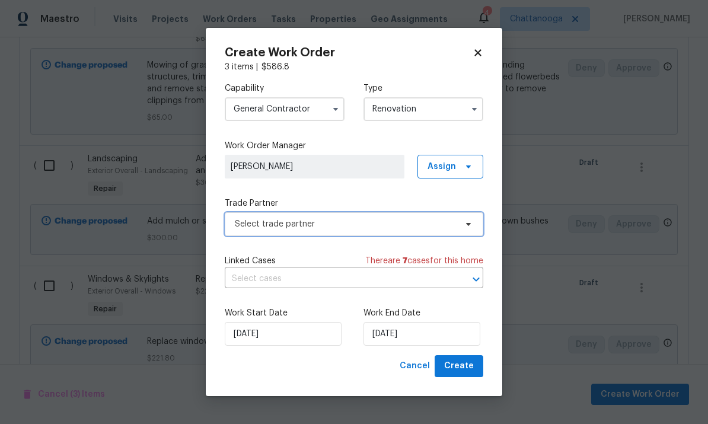
click at [404, 230] on span "Select trade partner" at bounding box center [354, 224] width 258 height 24
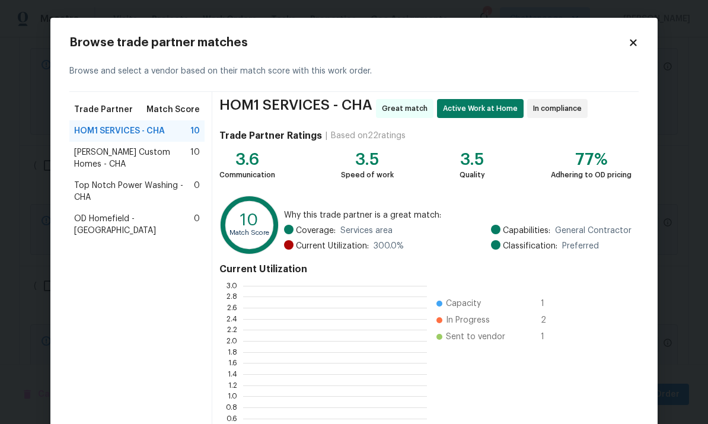
scroll to position [166, 184]
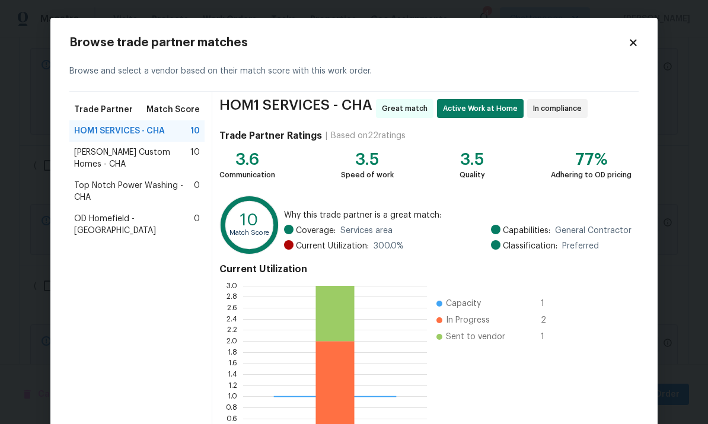
click at [104, 181] on span "Top Notch Power Washing - CHA" at bounding box center [134, 192] width 120 height 24
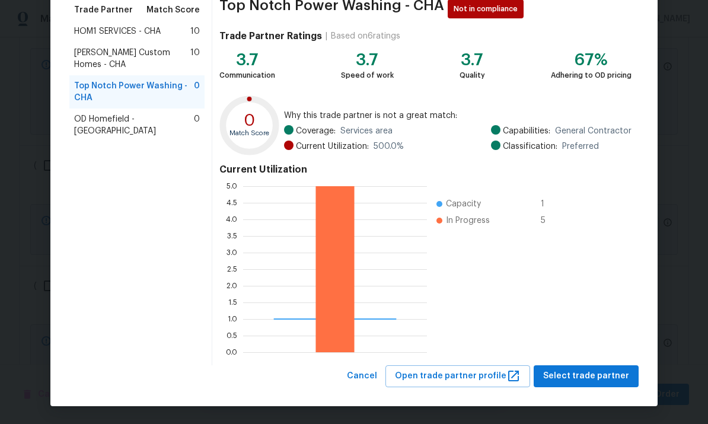
scroll to position [99, 0]
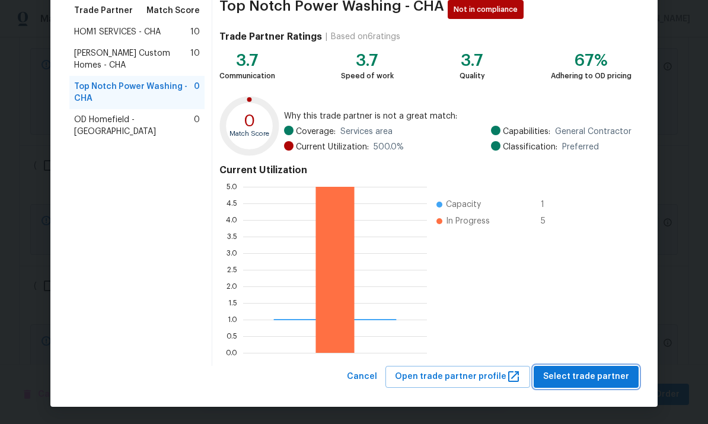
click at [595, 371] on span "Select trade partner" at bounding box center [586, 376] width 86 height 15
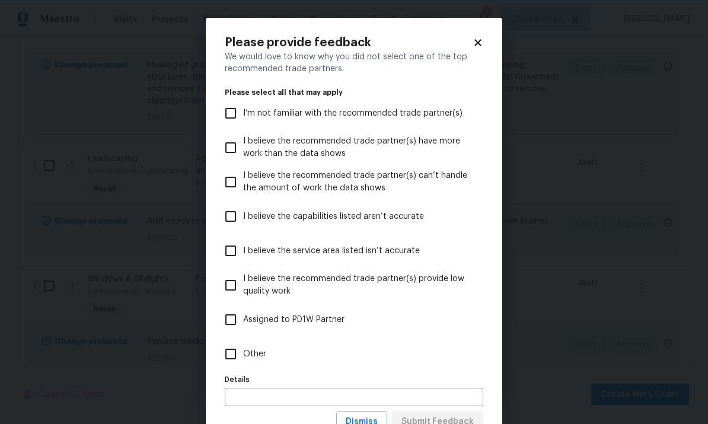
scroll to position [0, 0]
click at [235, 357] on input "Other" at bounding box center [230, 353] width 25 height 25
checkbox input "true"
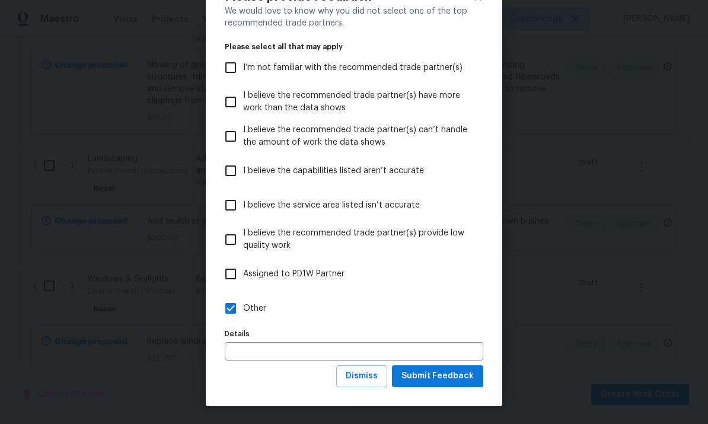
scroll to position [46, 0]
click at [438, 381] on span "Submit Feedback" at bounding box center [437, 376] width 72 height 15
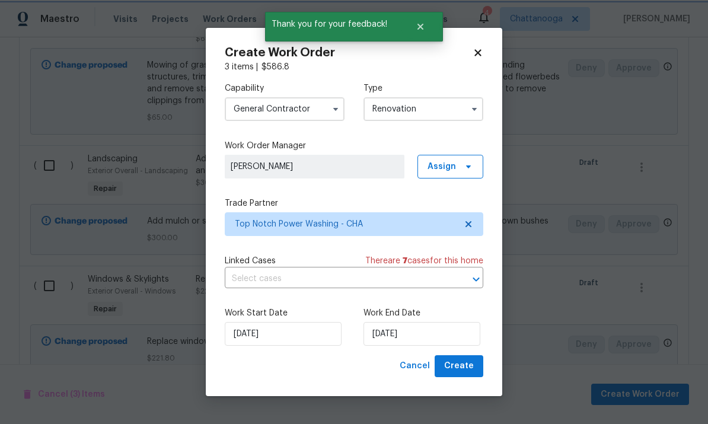
scroll to position [0, 0]
click at [468, 362] on span "Create" at bounding box center [459, 366] width 30 height 15
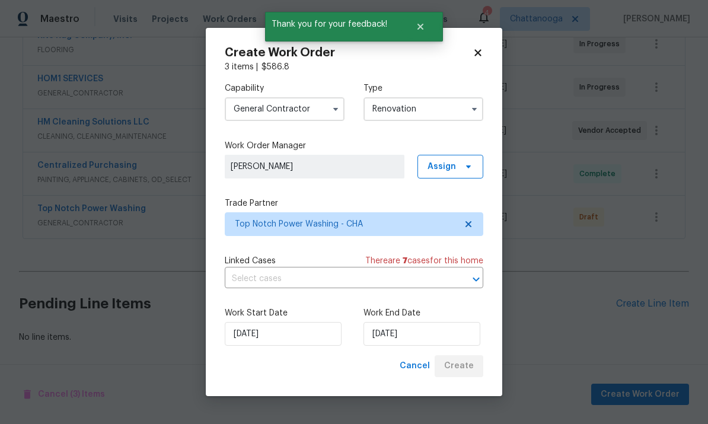
scroll to position [197, 0]
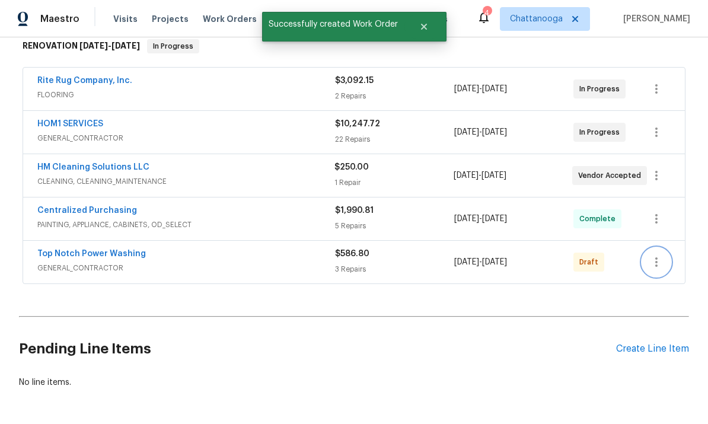
click at [657, 260] on icon "button" at bounding box center [656, 262] width 14 height 14
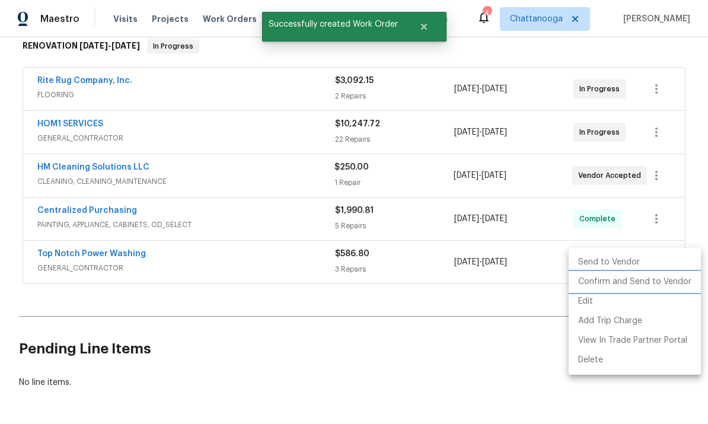
click at [668, 282] on li "Confirm and Send to Vendor" at bounding box center [635, 282] width 132 height 20
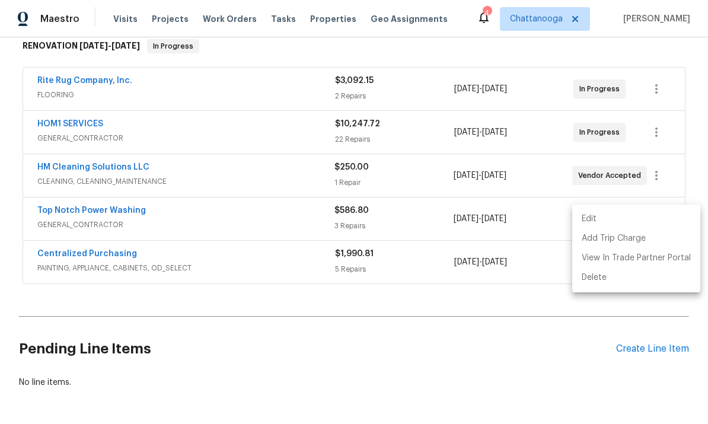
click at [51, 307] on div at bounding box center [354, 212] width 708 height 424
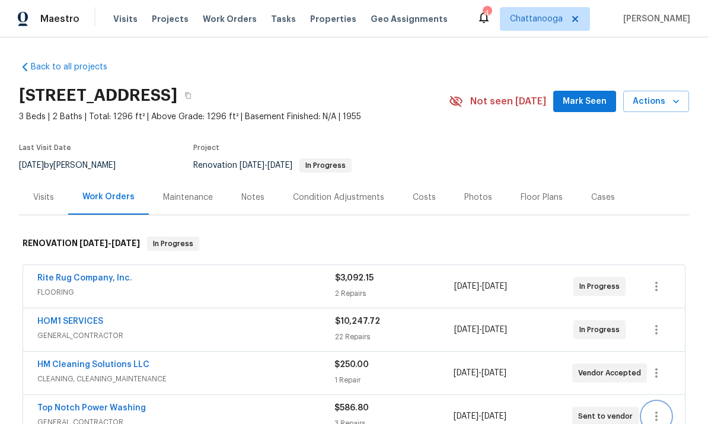
scroll to position [0, 0]
